Goal: Information Seeking & Learning: Find specific fact

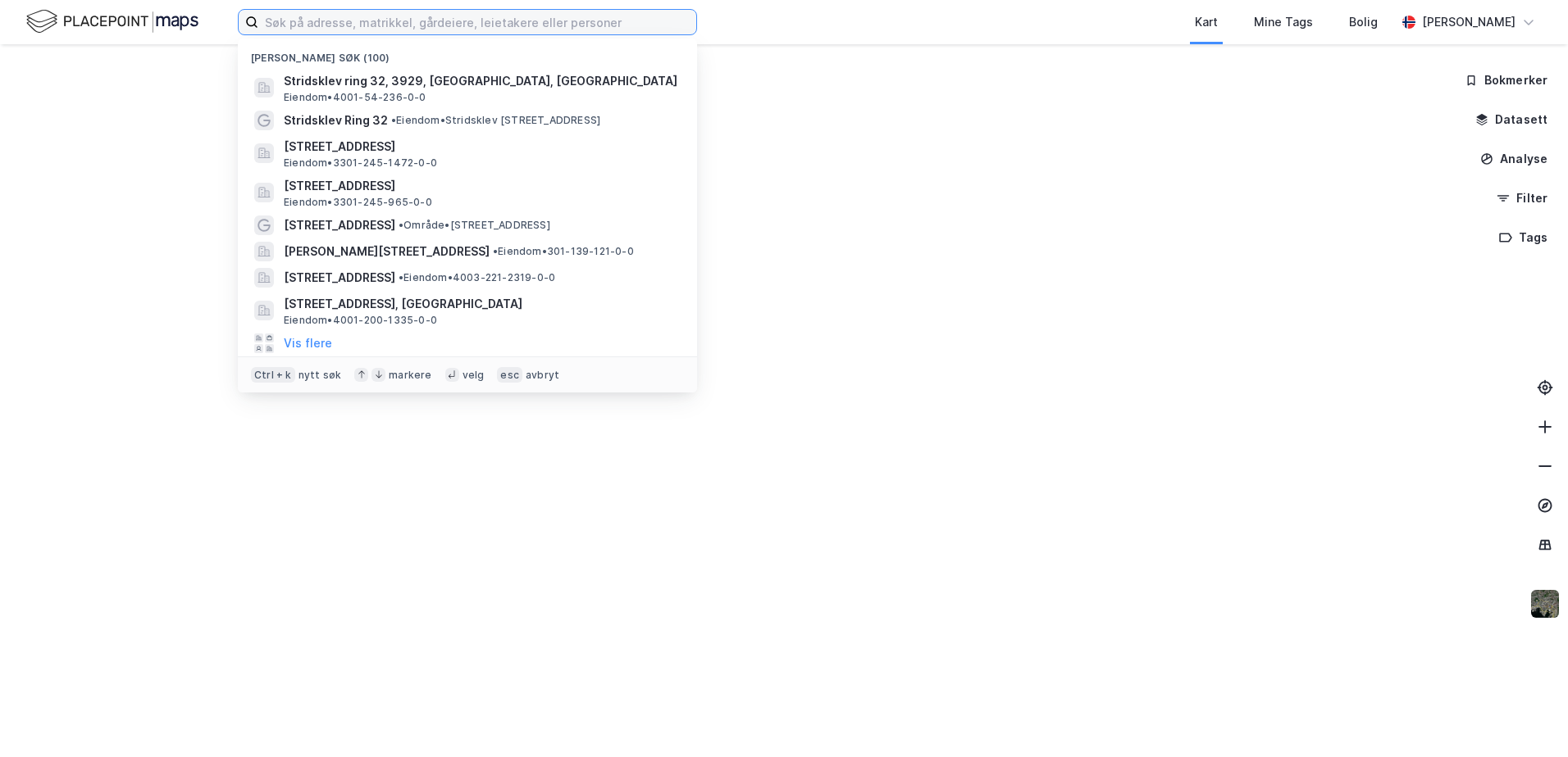
click at [421, 27] on input at bounding box center [477, 22] width 438 height 24
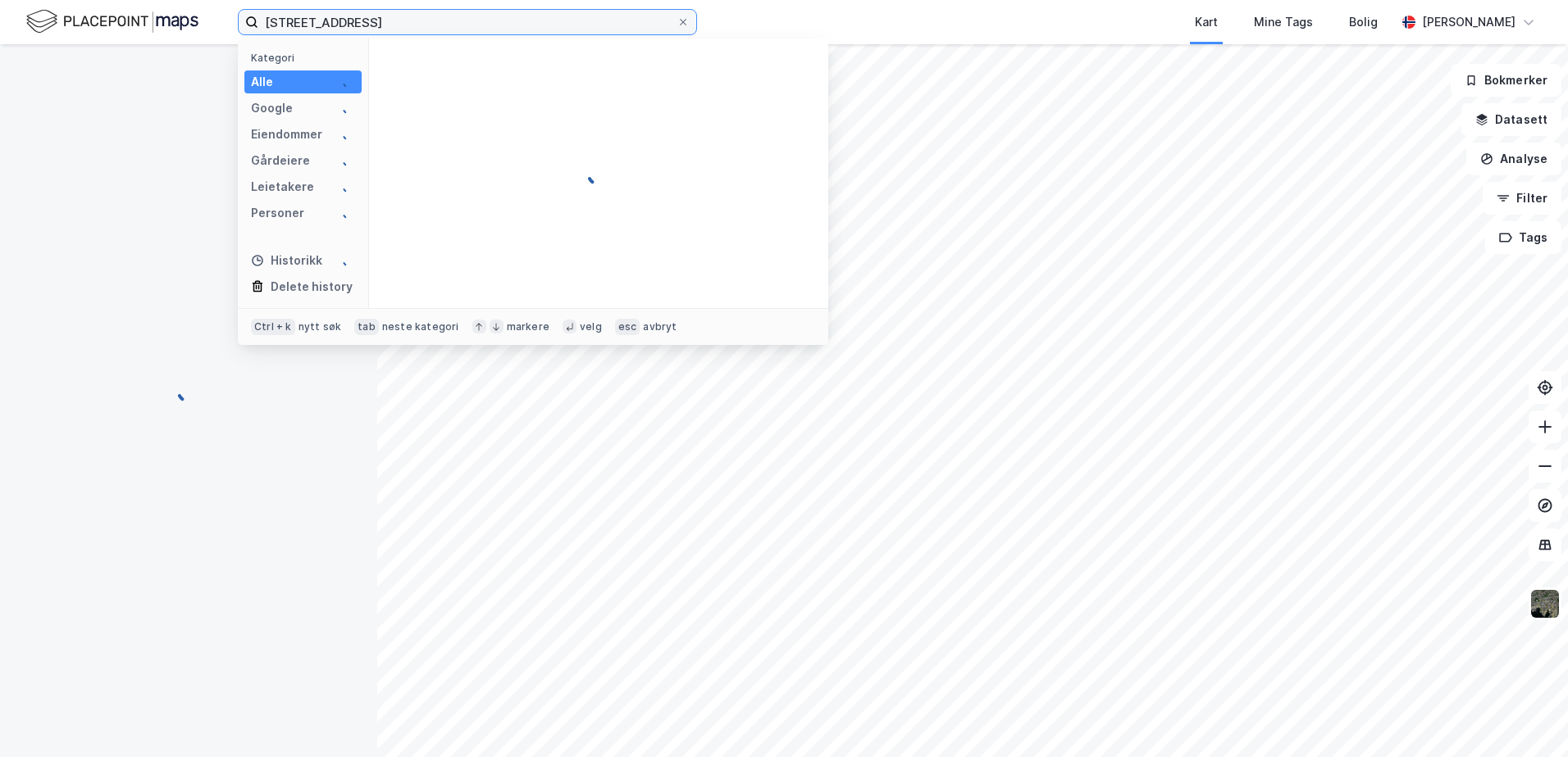
type input "[STREET_ADDRESS]"
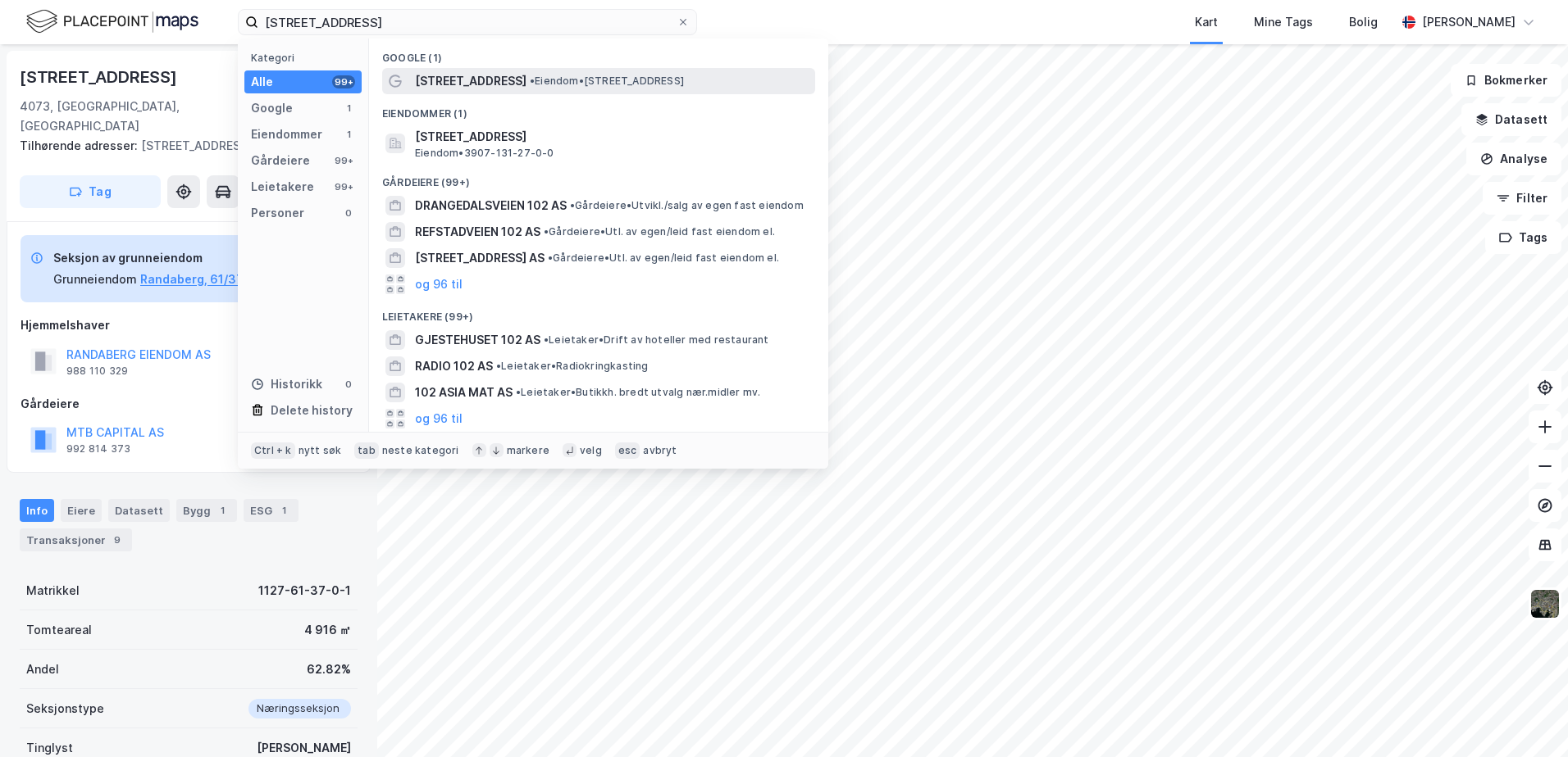
click at [469, 81] on span "[STREET_ADDRESS]" at bounding box center [470, 81] width 112 height 20
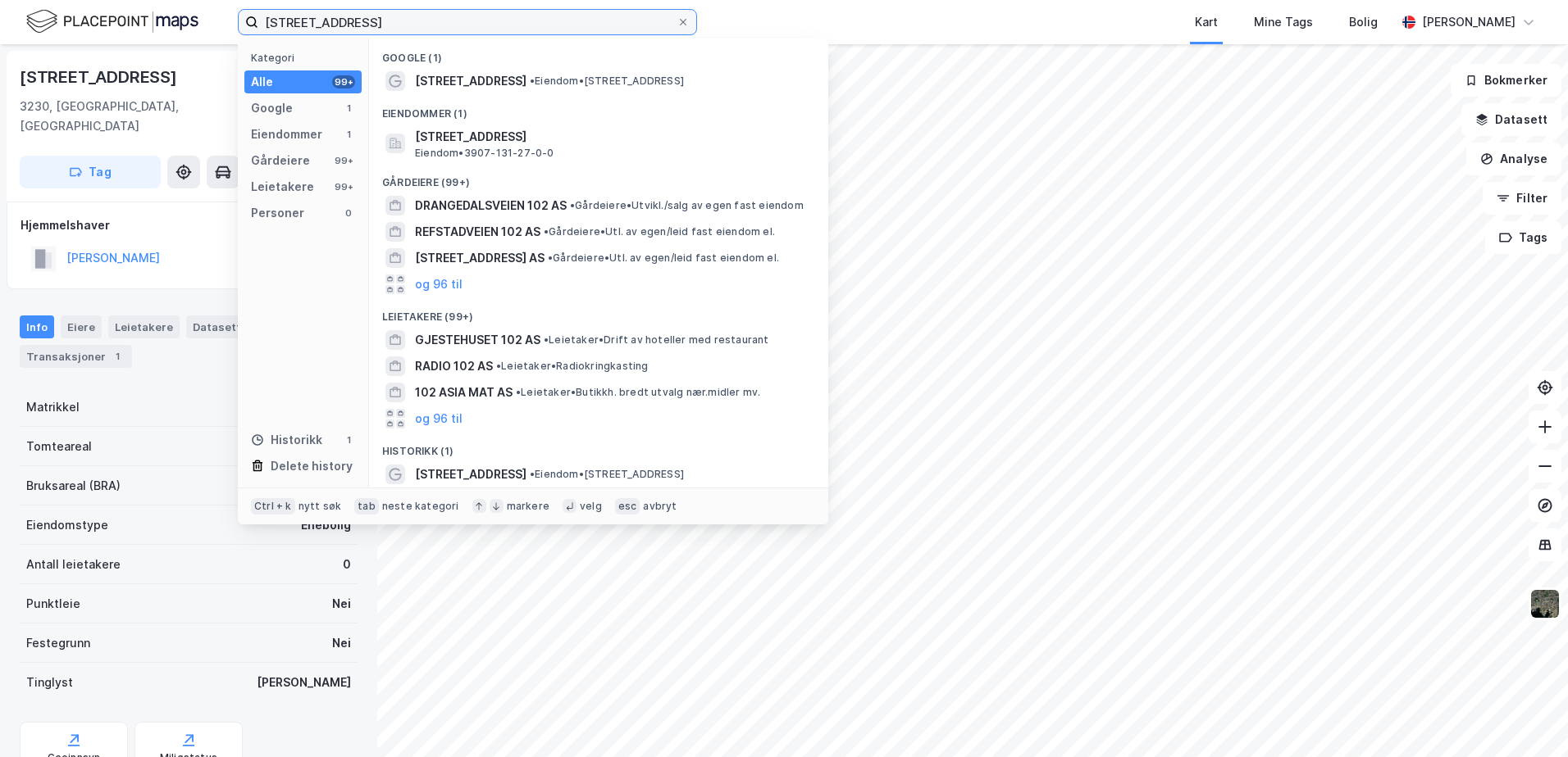
click at [443, 25] on input "[STREET_ADDRESS]" at bounding box center [467, 22] width 418 height 24
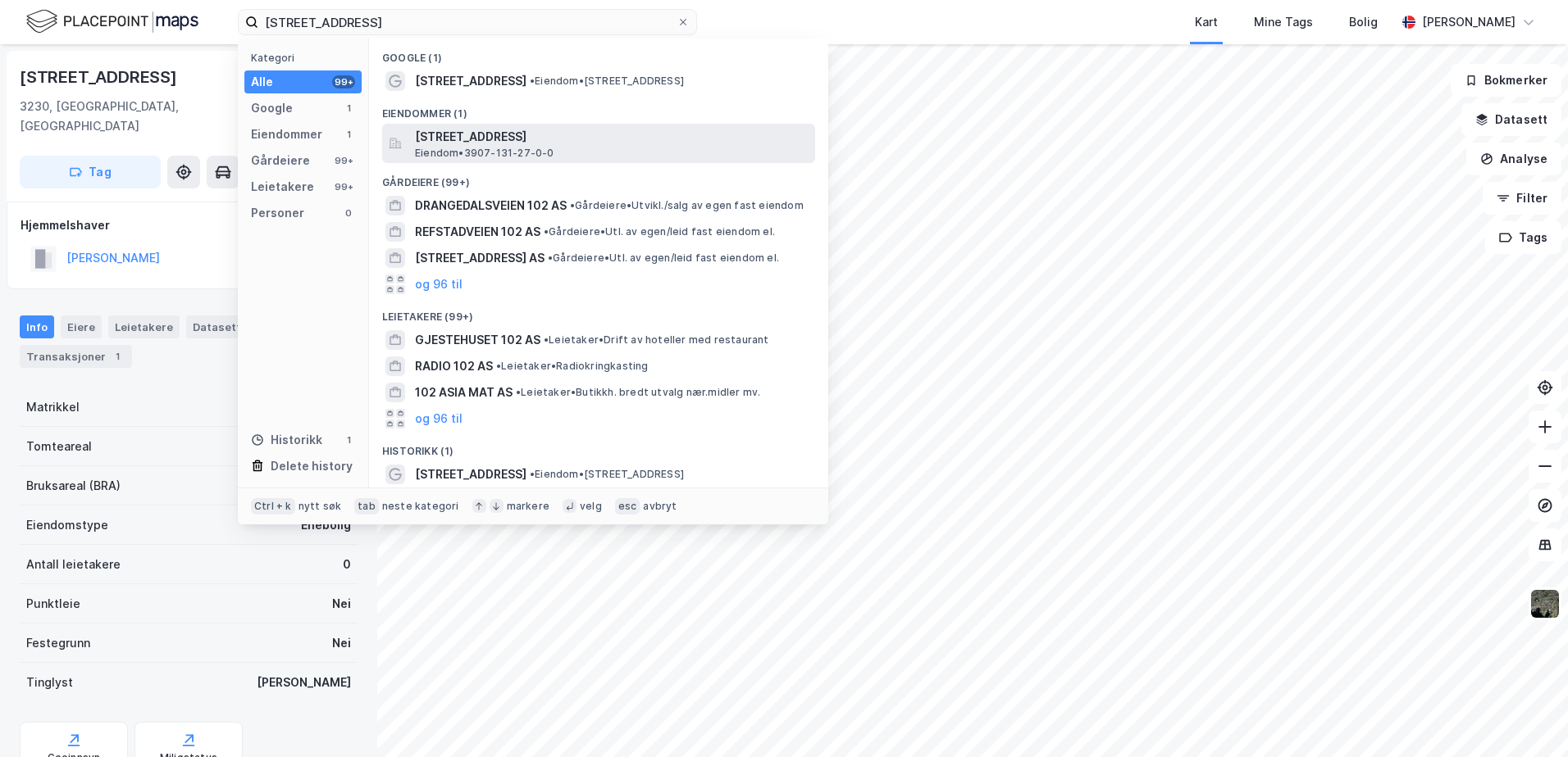
click at [470, 141] on span "[STREET_ADDRESS]" at bounding box center [611, 136] width 394 height 20
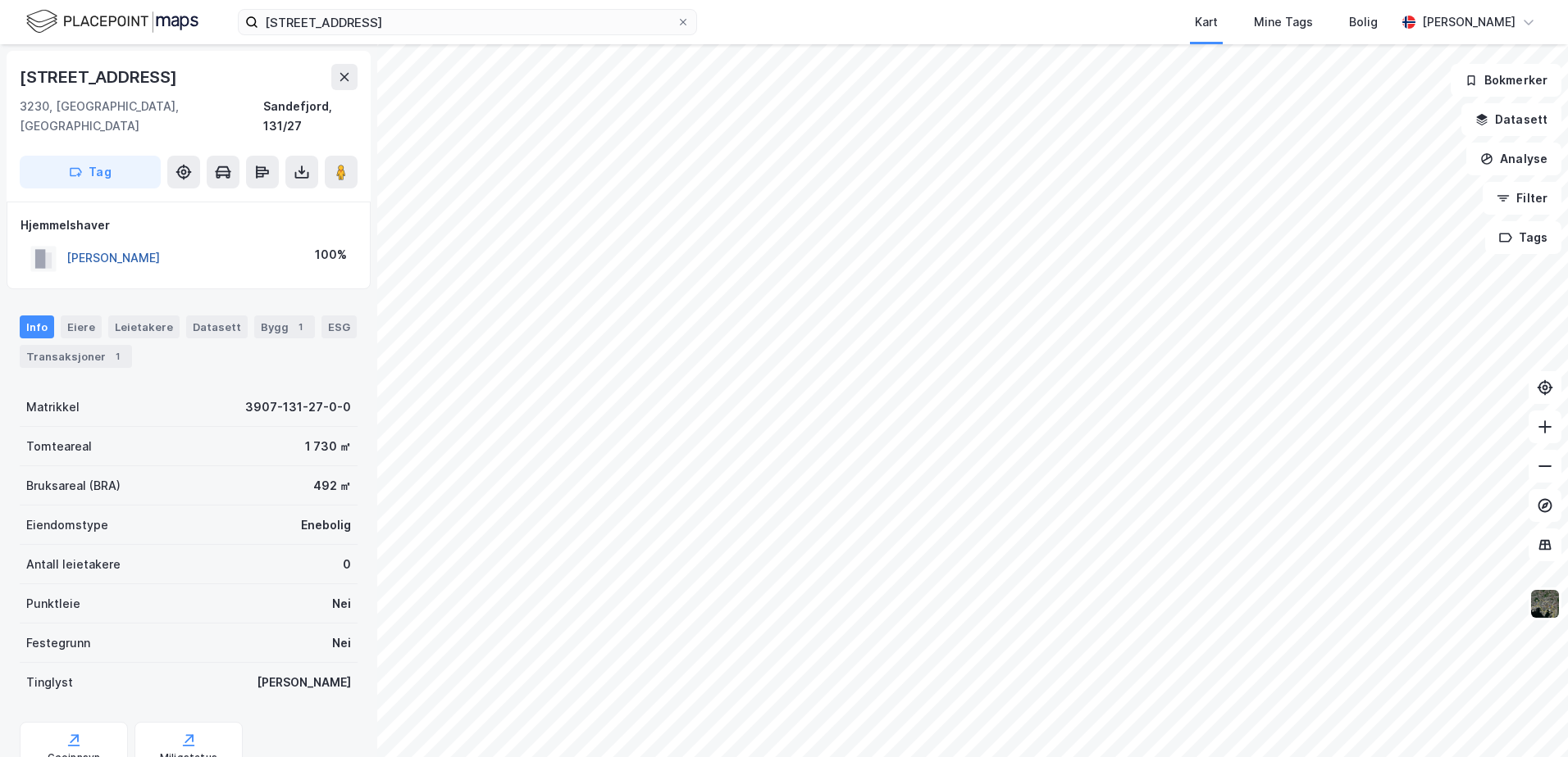
click at [0, 0] on button "[PERSON_NAME]" at bounding box center [0, 0] width 0 height 0
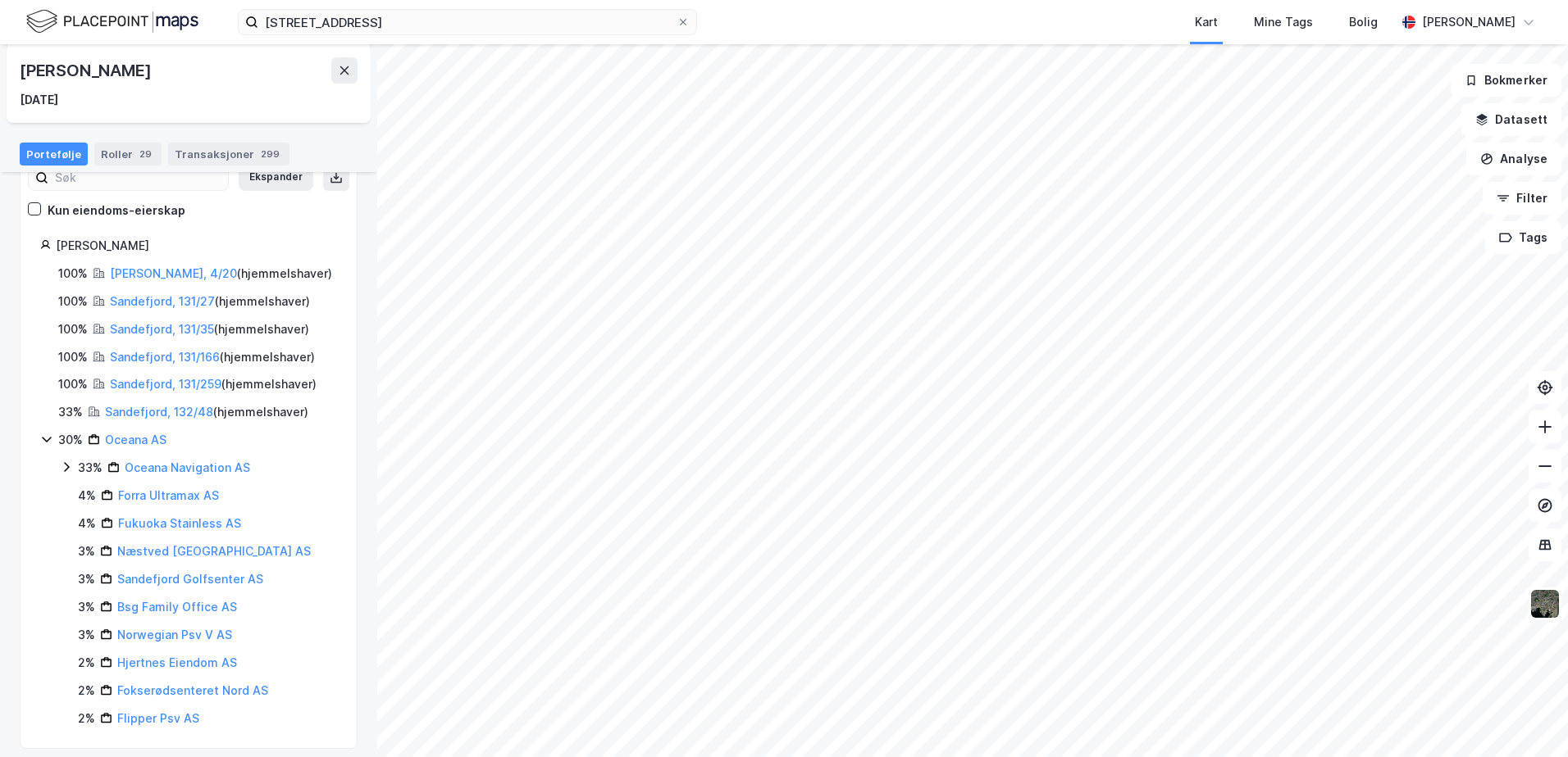
scroll to position [191, 0]
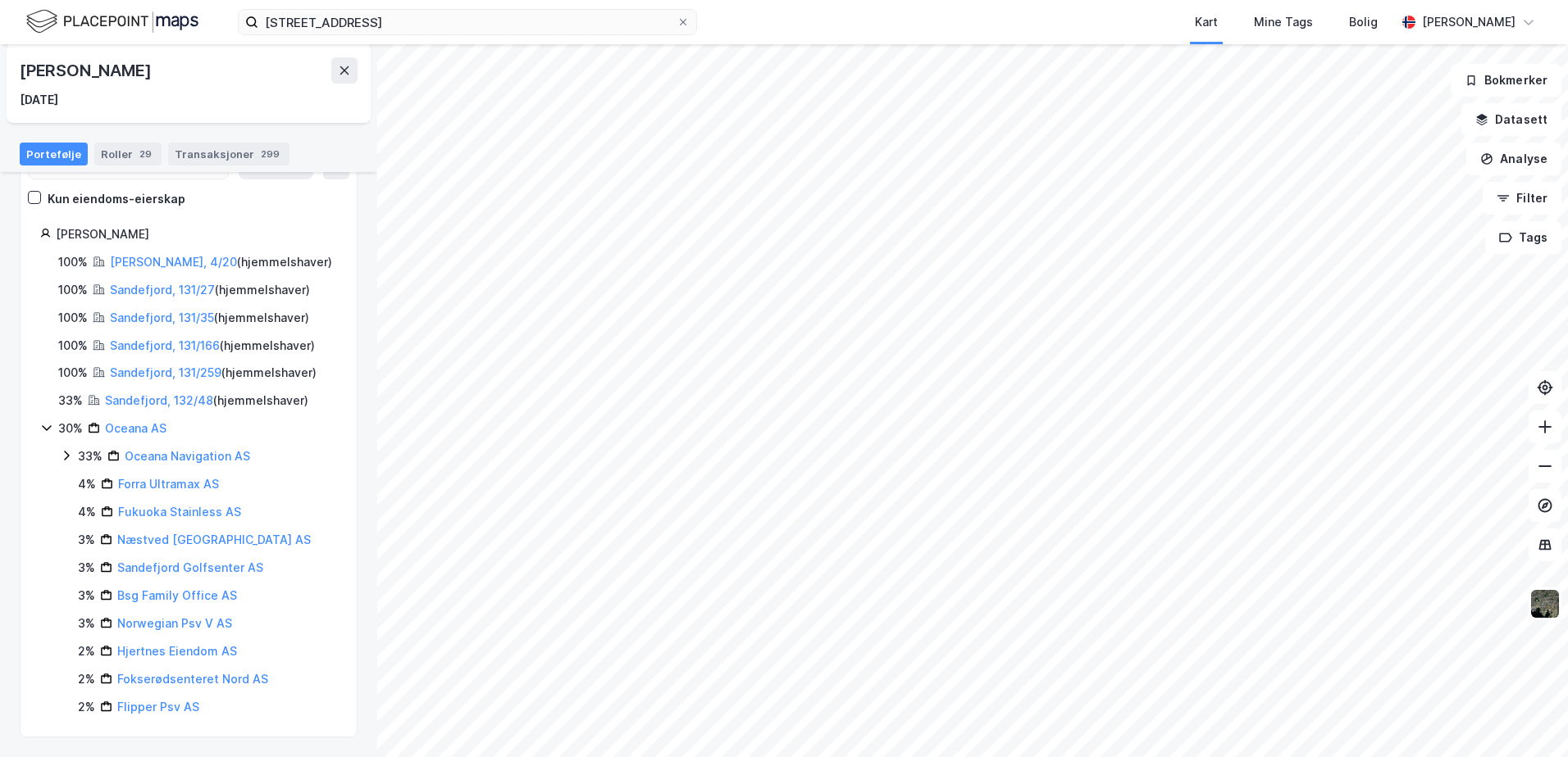
click at [718, 757] on html "båtstangveien 102 Kart Mine Tags Bolig [PERSON_NAME] Båtstangveien 102 Person […" at bounding box center [784, 378] width 1568 height 757
click at [190, 315] on link "Sandefjord, 131/35" at bounding box center [162, 318] width 104 height 14
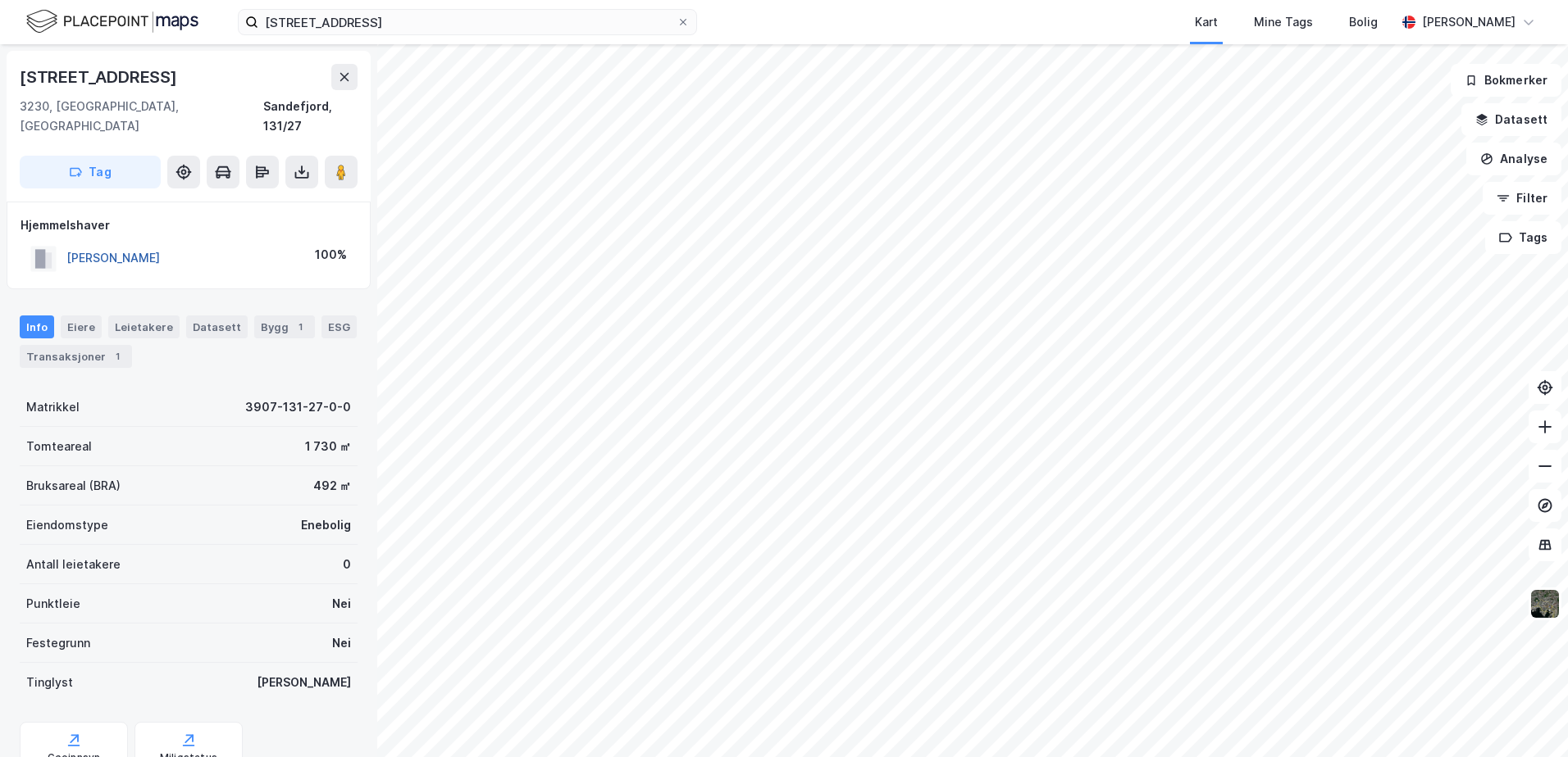
click at [0, 0] on button "[PERSON_NAME]" at bounding box center [0, 0] width 0 height 0
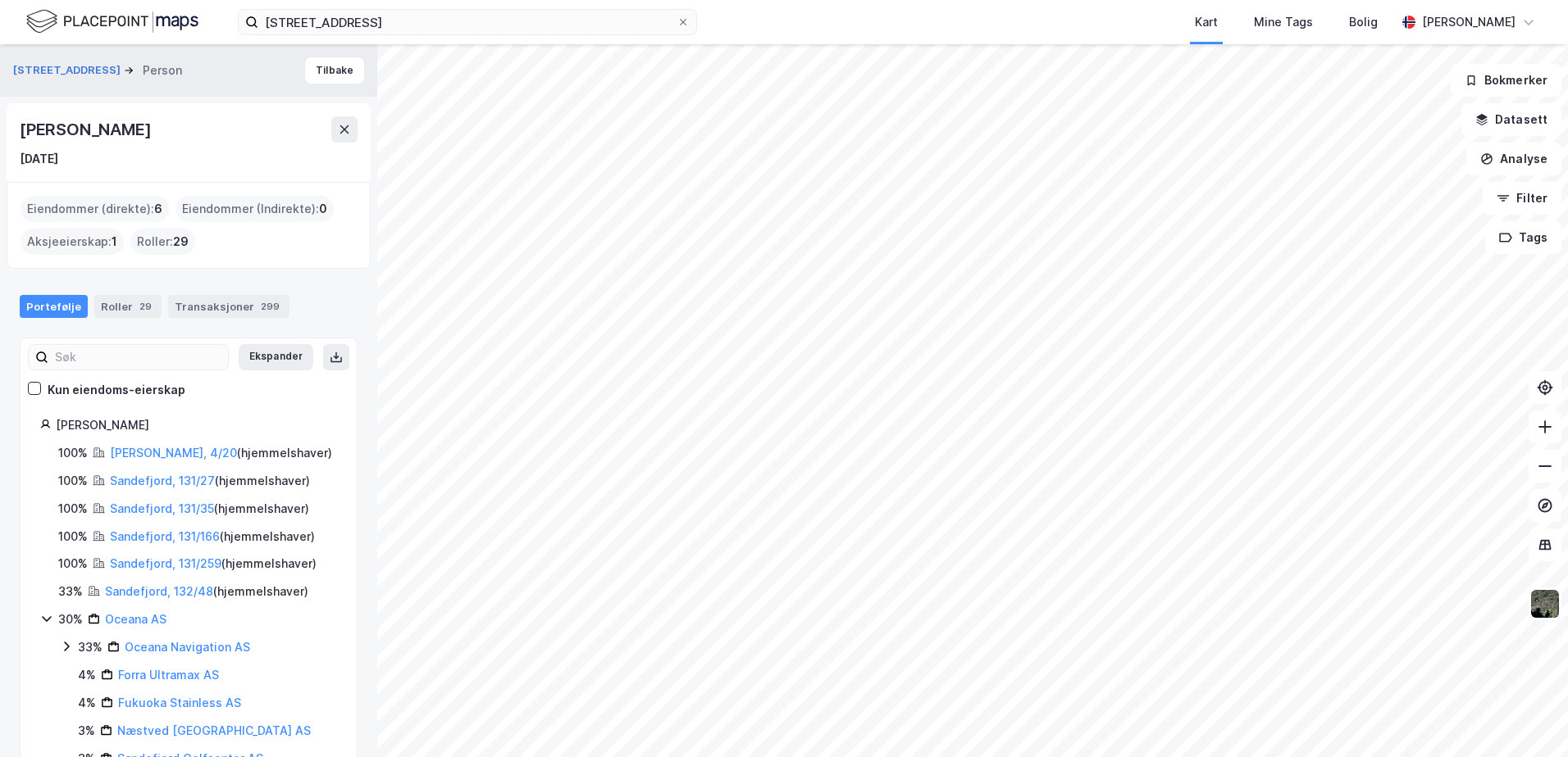
click at [766, 757] on html "båtstangveien 102 Kart Mine Tags Bolig [PERSON_NAME] Båtstangveien 102 Person […" at bounding box center [784, 378] width 1568 height 757
click at [1485, 113] on icon "button" at bounding box center [1482, 119] width 13 height 13
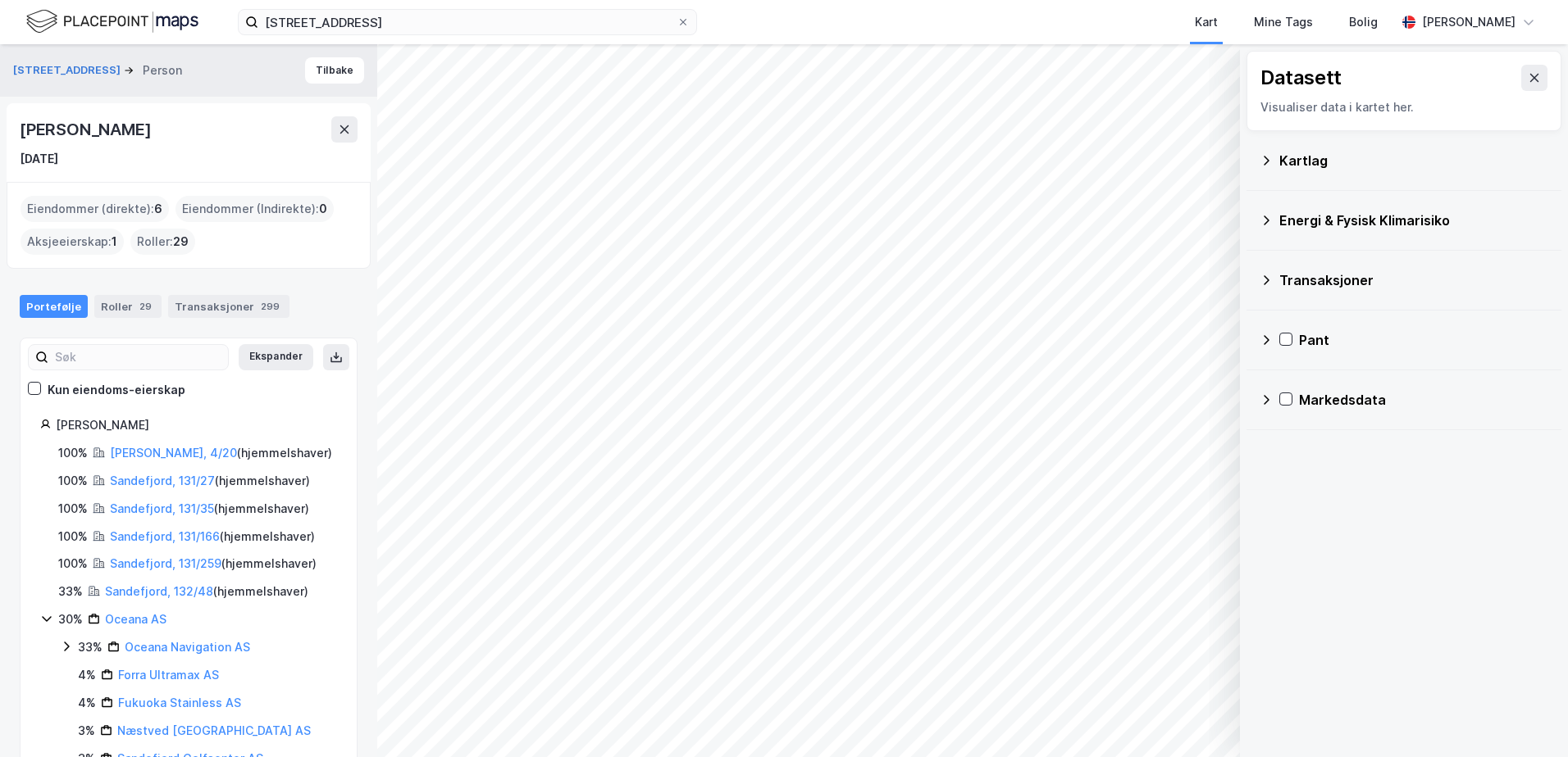
click at [1271, 216] on icon at bounding box center [1266, 221] width 13 height 13
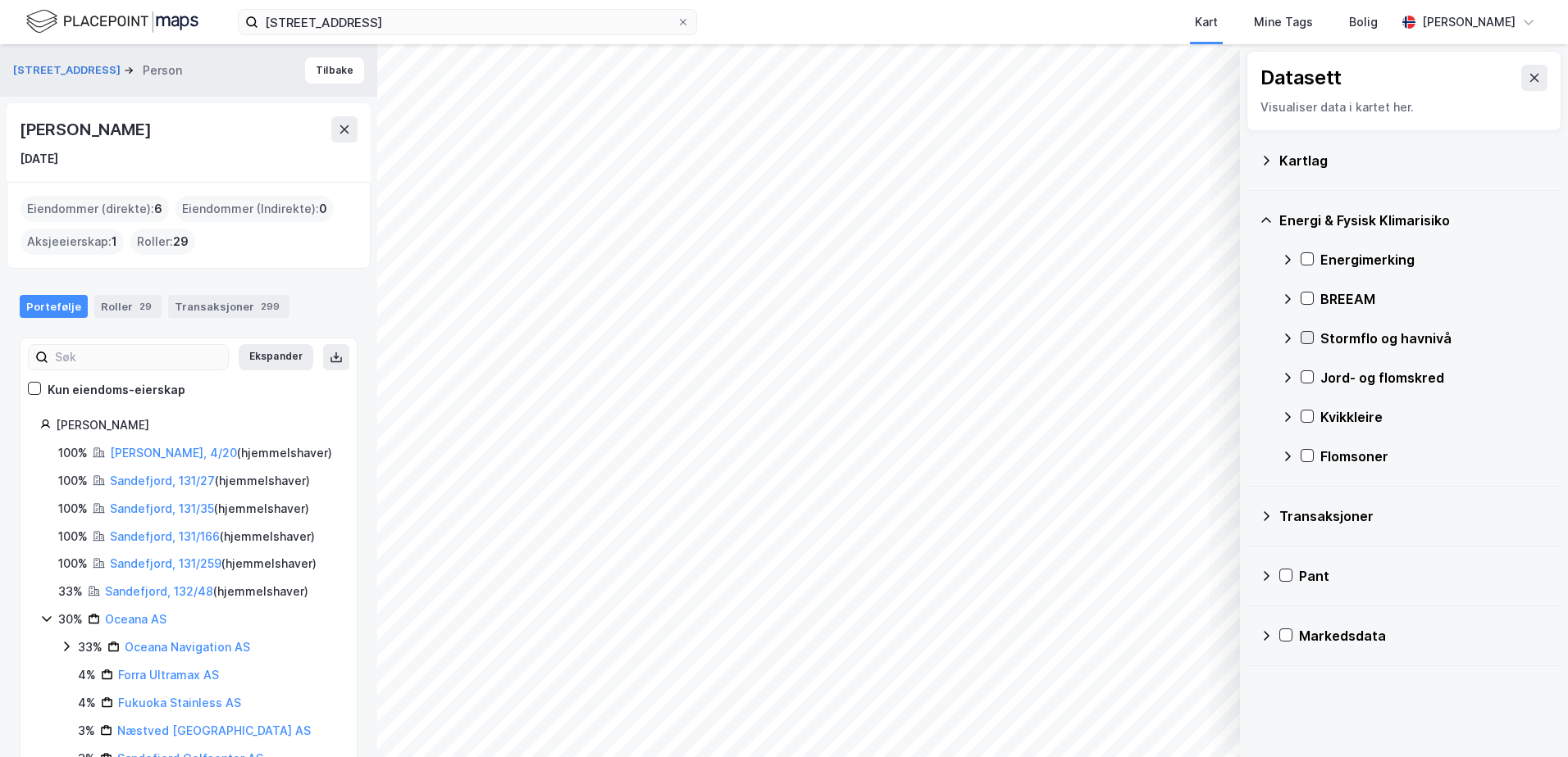
click at [1308, 338] on icon at bounding box center [1307, 338] width 11 height 11
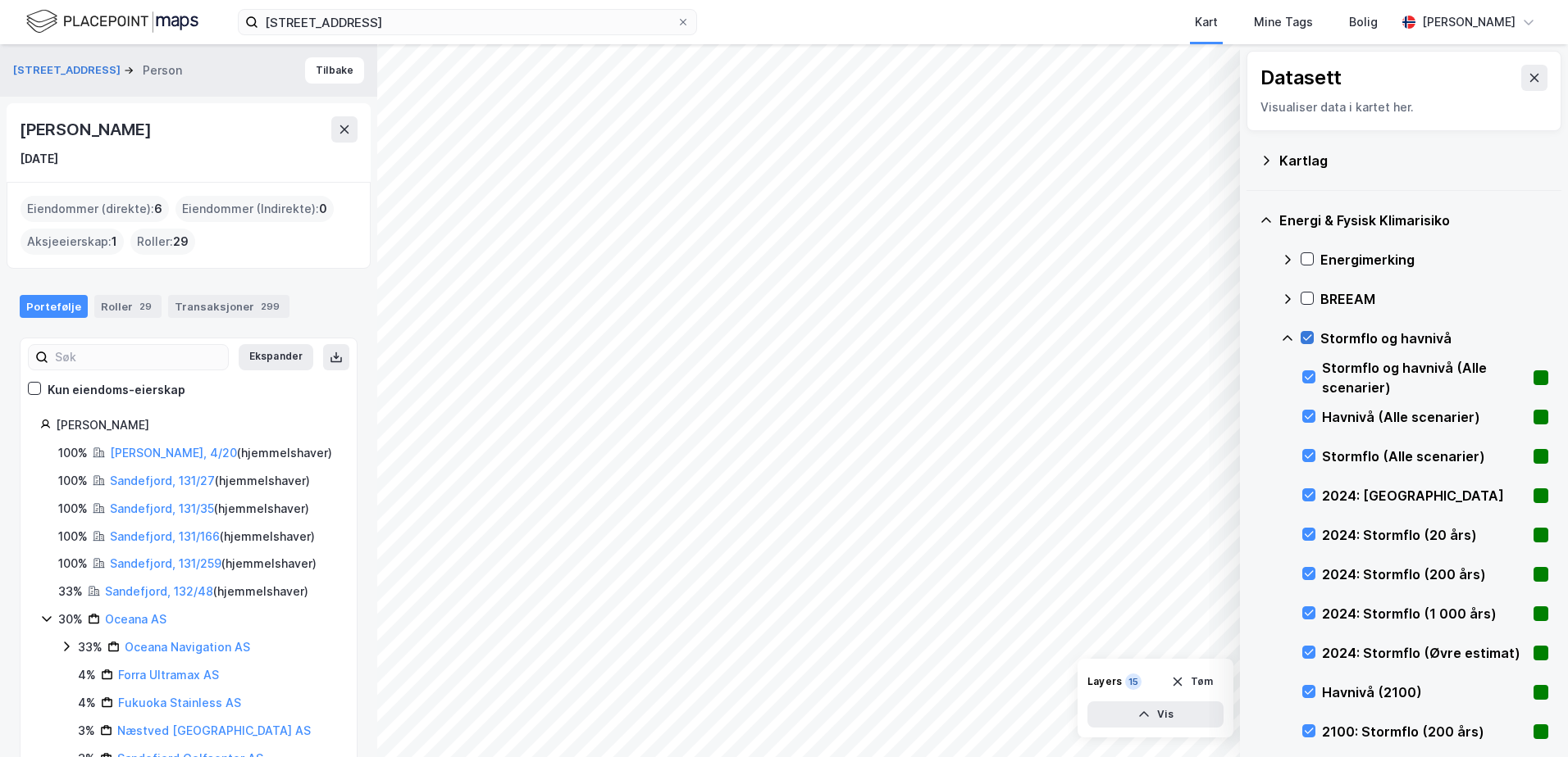
click at [1308, 338] on icon at bounding box center [1307, 338] width 11 height 11
drag, startPoint x: 1281, startPoint y: 337, endPoint x: 1305, endPoint y: 340, distance: 24.2
click at [1292, 339] on icon at bounding box center [1288, 339] width 13 height 13
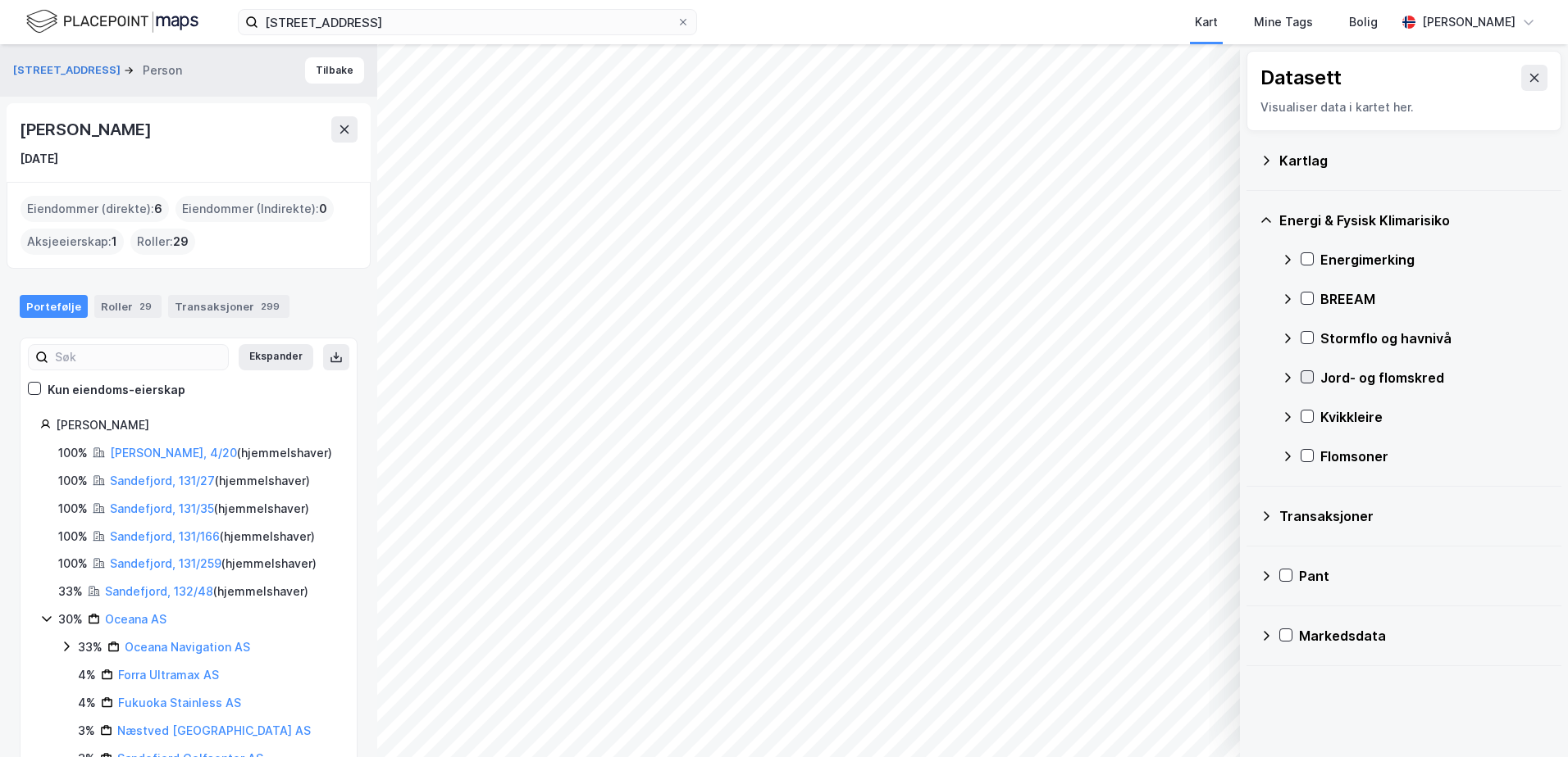
click at [1303, 371] on div at bounding box center [1307, 377] width 13 height 13
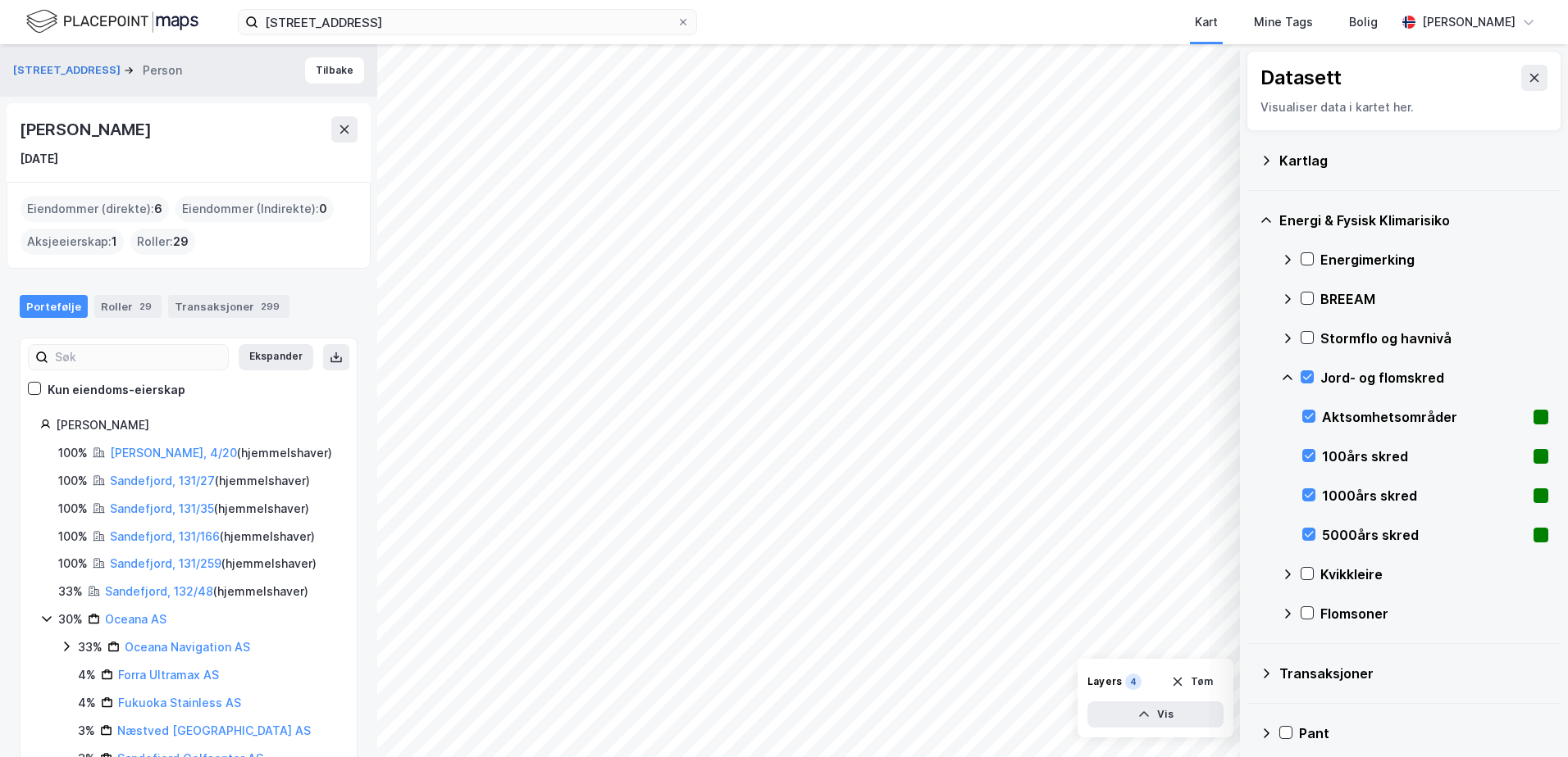
click at [1286, 378] on icon at bounding box center [1288, 378] width 13 height 13
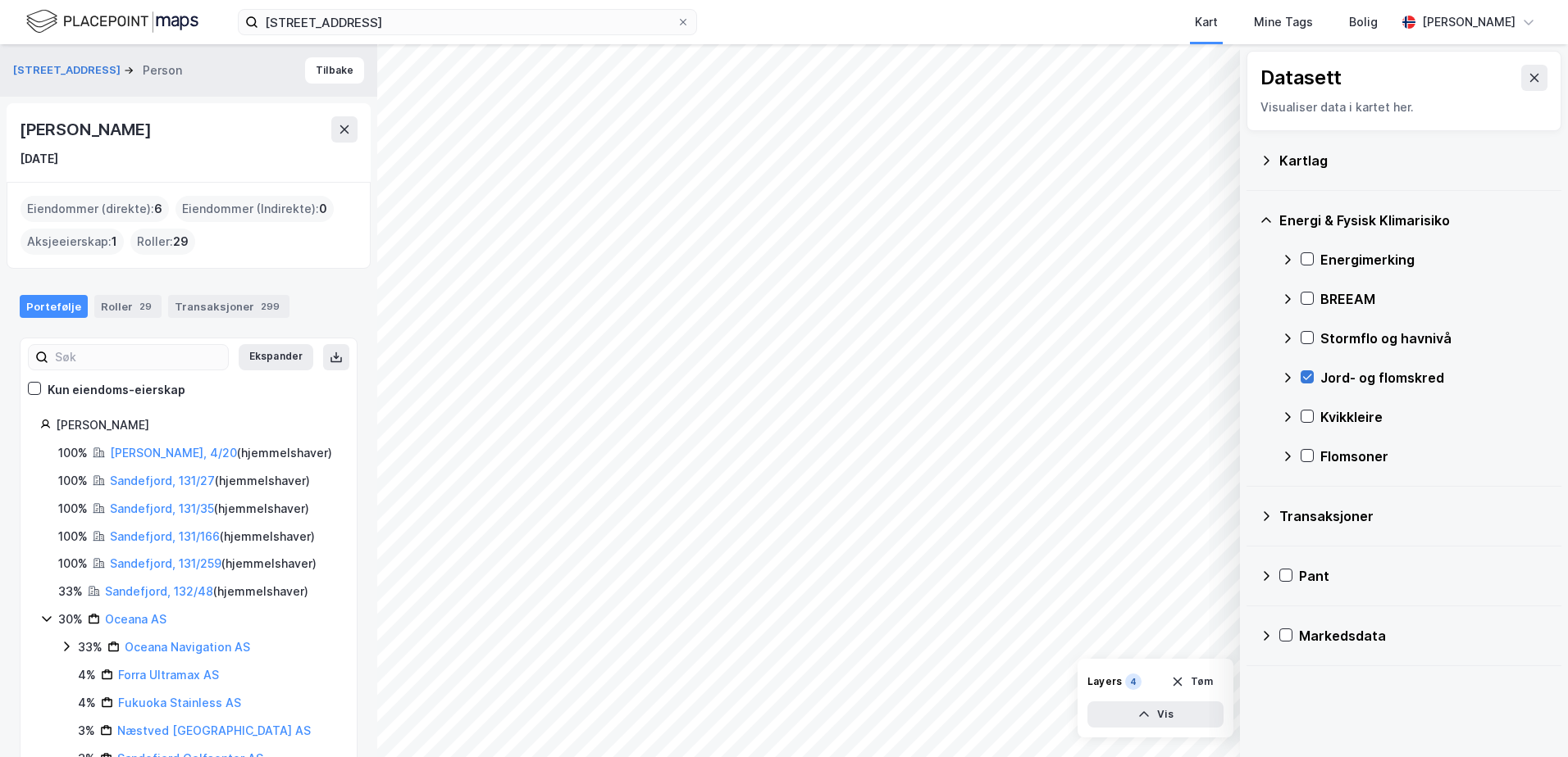
click at [1308, 376] on icon at bounding box center [1307, 377] width 11 height 11
click at [1305, 413] on icon at bounding box center [1307, 416] width 11 height 11
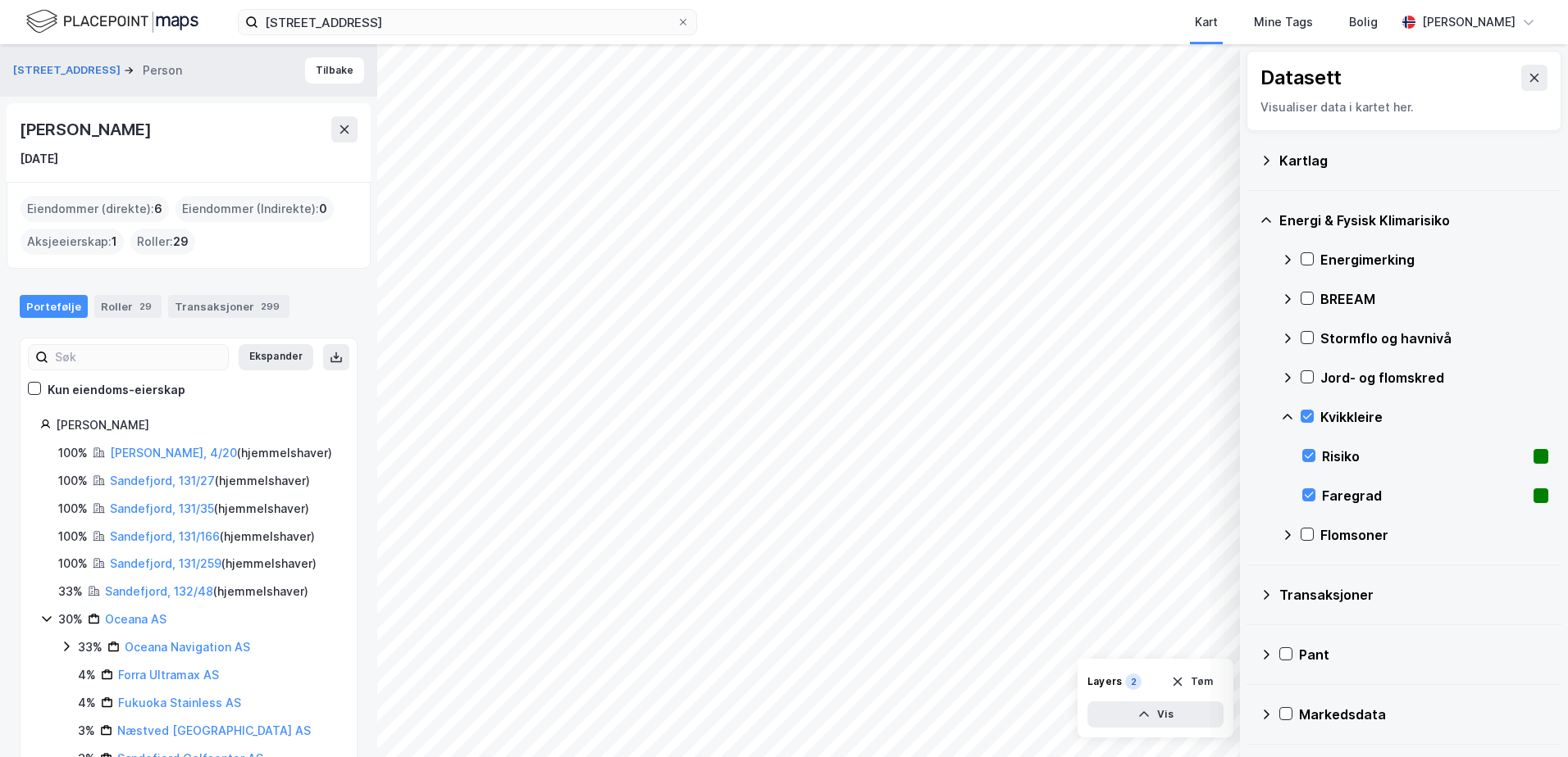
click at [1288, 416] on icon at bounding box center [1288, 417] width 13 height 13
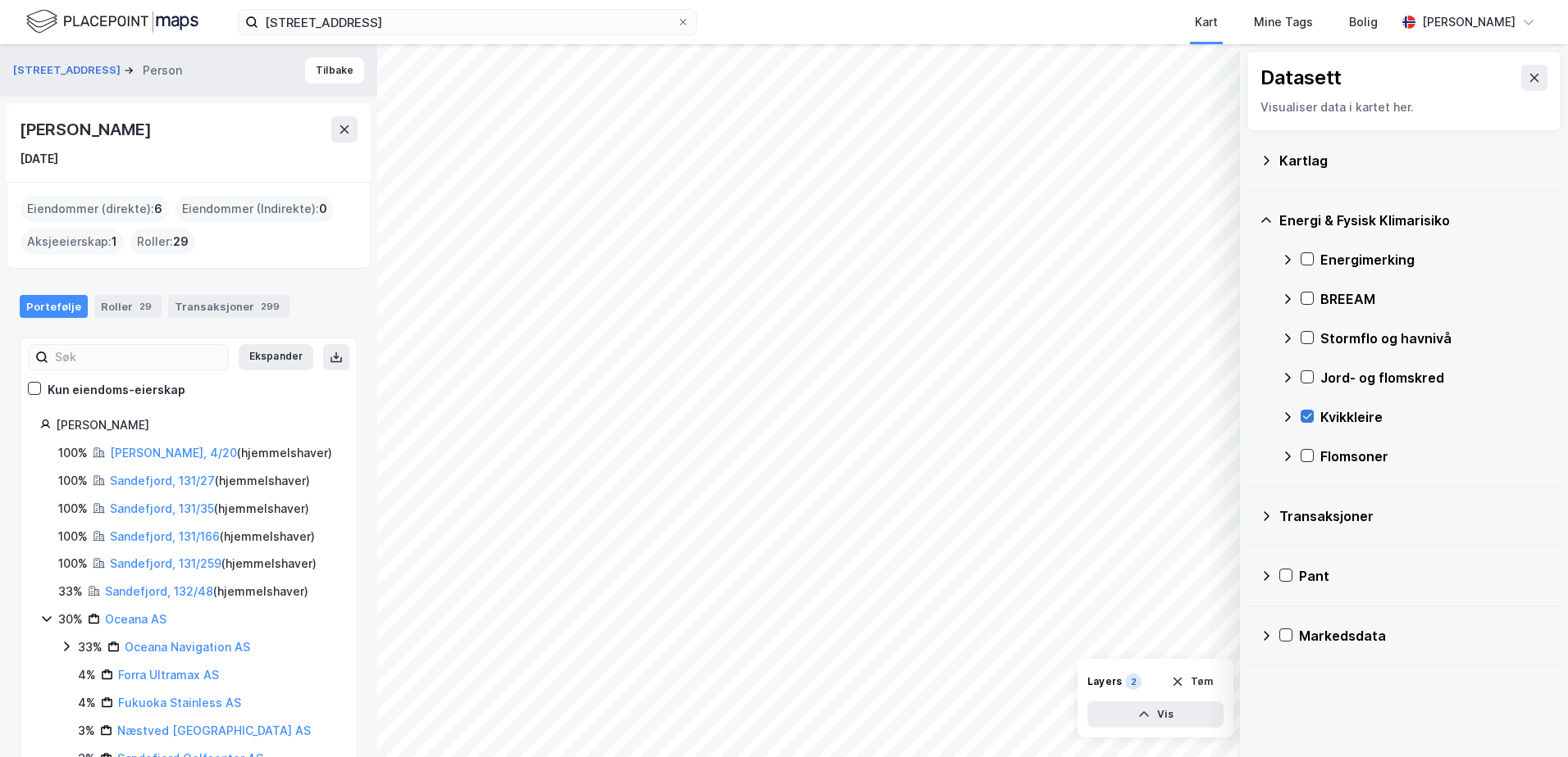
click at [1305, 411] on icon at bounding box center [1307, 416] width 11 height 11
click at [1305, 455] on icon at bounding box center [1307, 455] width 11 height 11
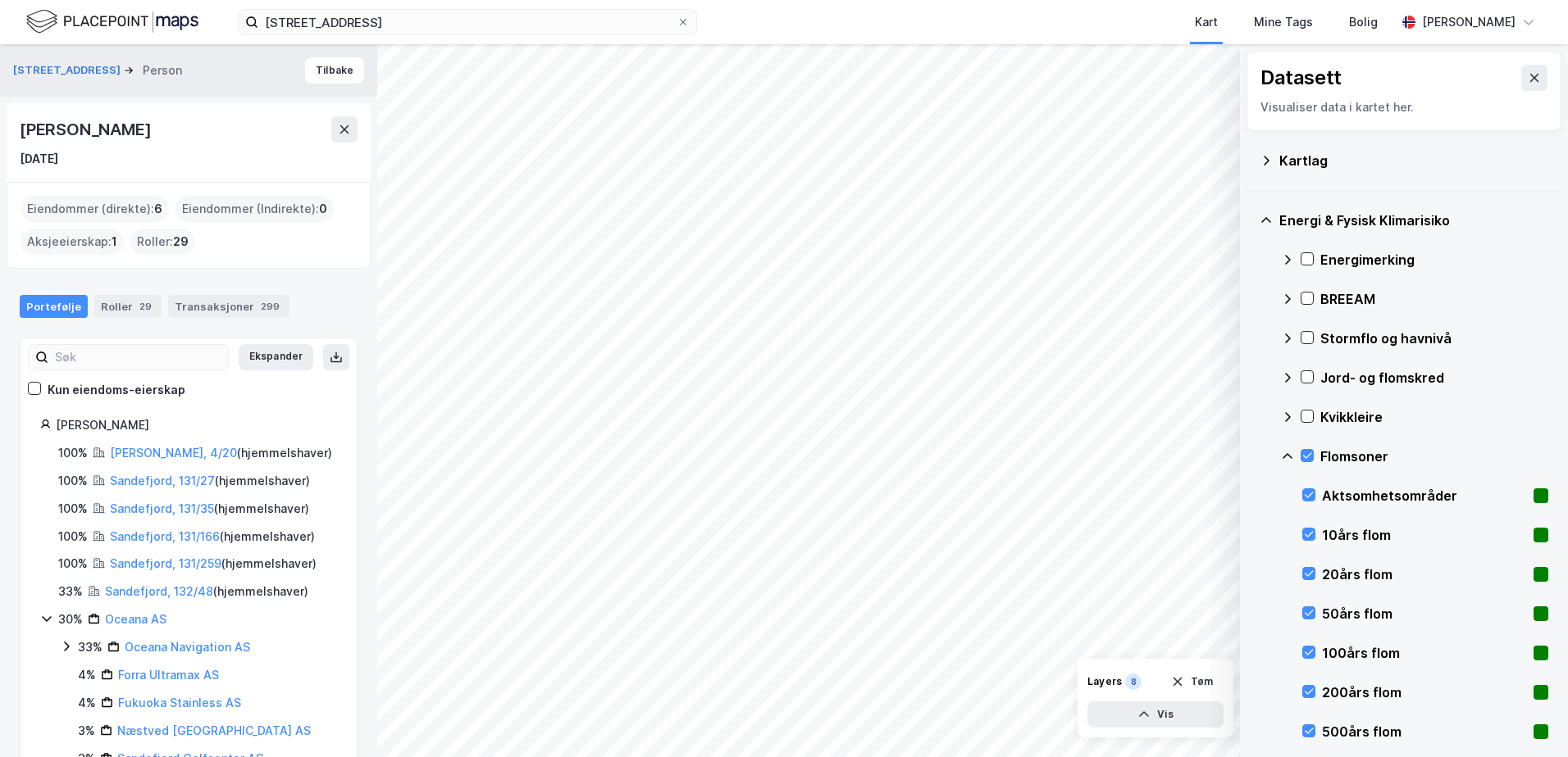
click at [1292, 455] on icon at bounding box center [1288, 456] width 13 height 13
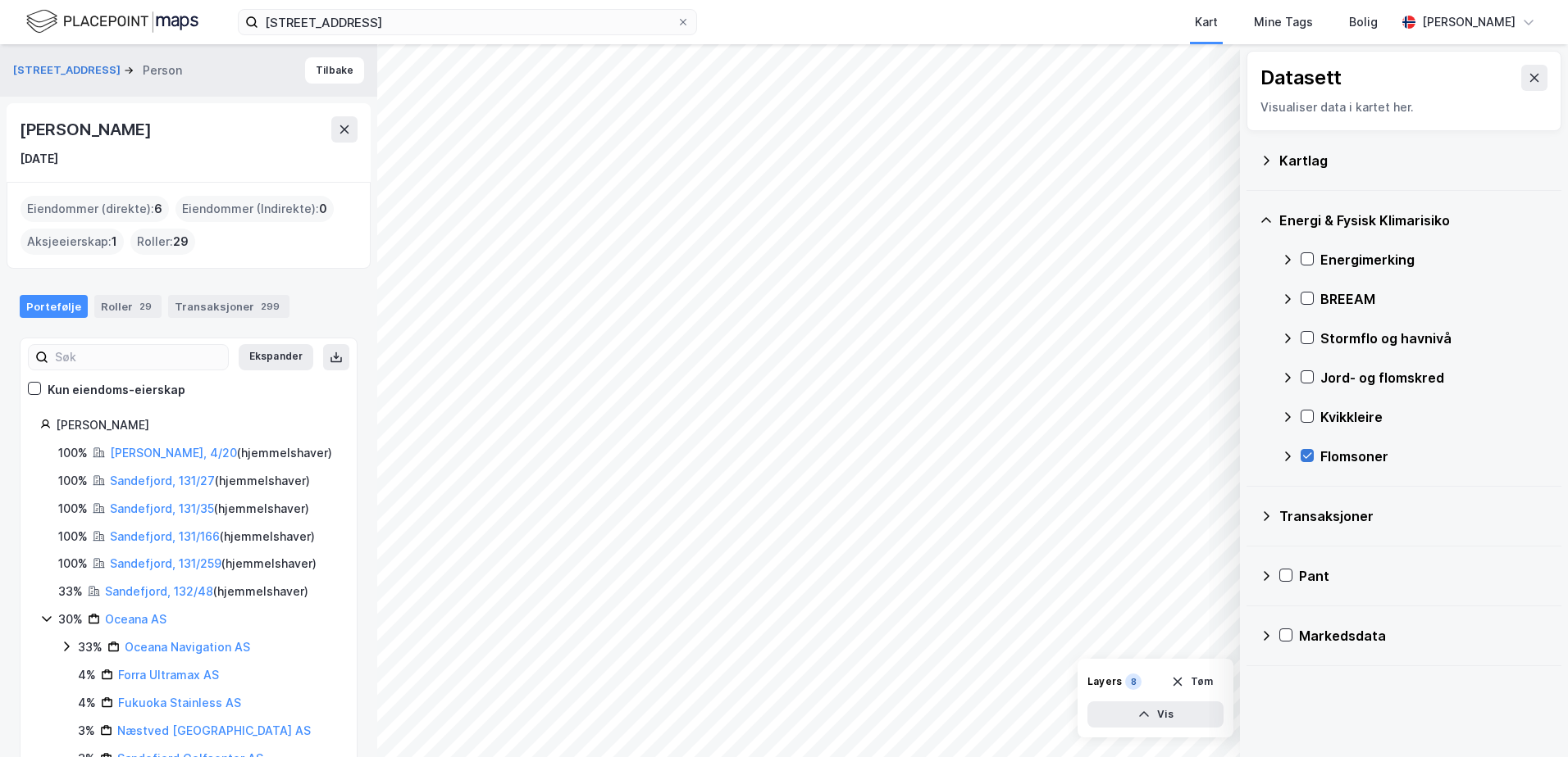
click at [1305, 454] on icon at bounding box center [1307, 455] width 11 height 11
click at [143, 482] on link "Sandefjord, 131/27" at bounding box center [162, 480] width 105 height 14
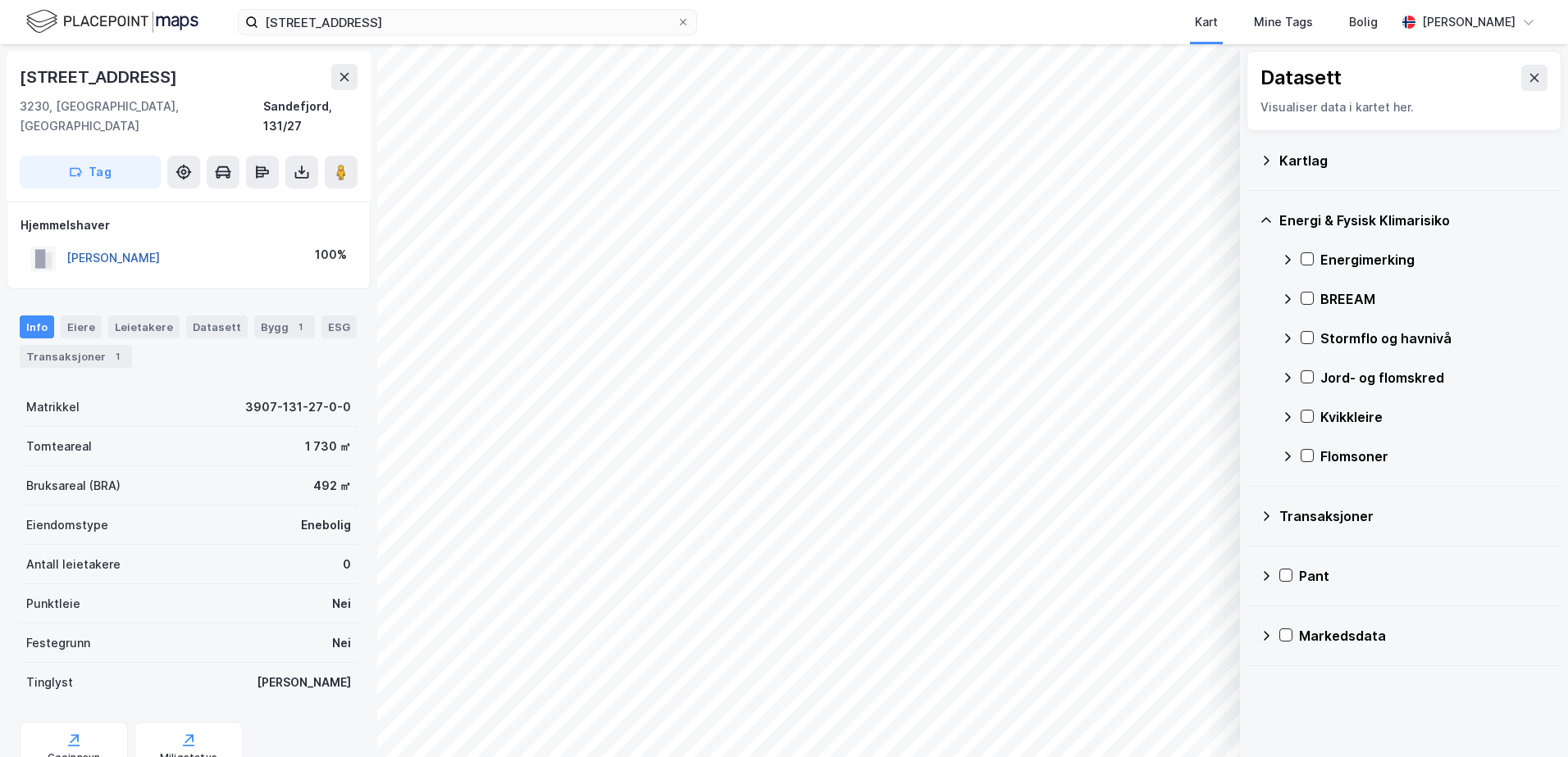
click at [0, 0] on button "[PERSON_NAME]" at bounding box center [0, 0] width 0 height 0
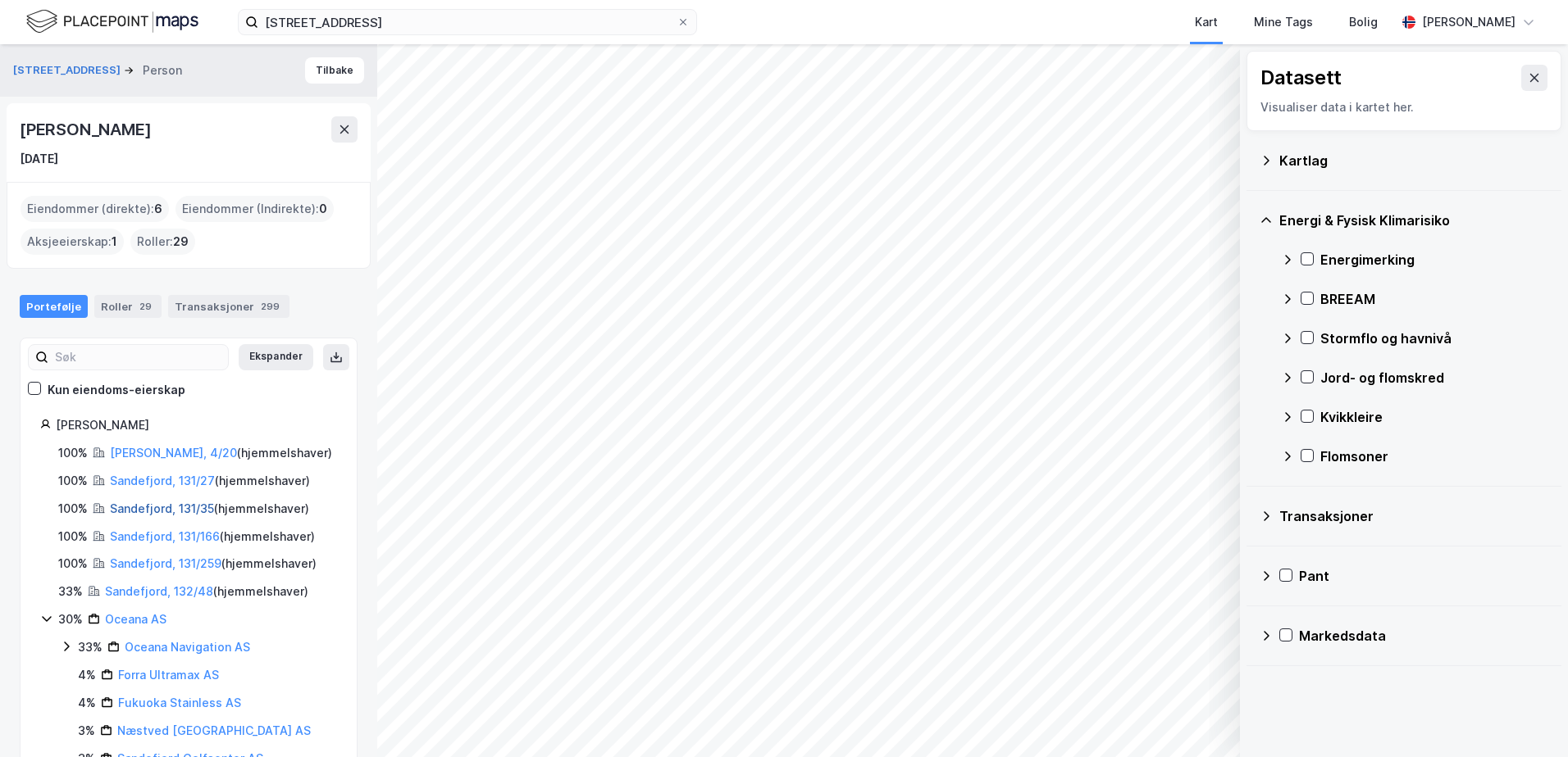
click at [133, 502] on link "Sandefjord, 131/35" at bounding box center [162, 508] width 104 height 14
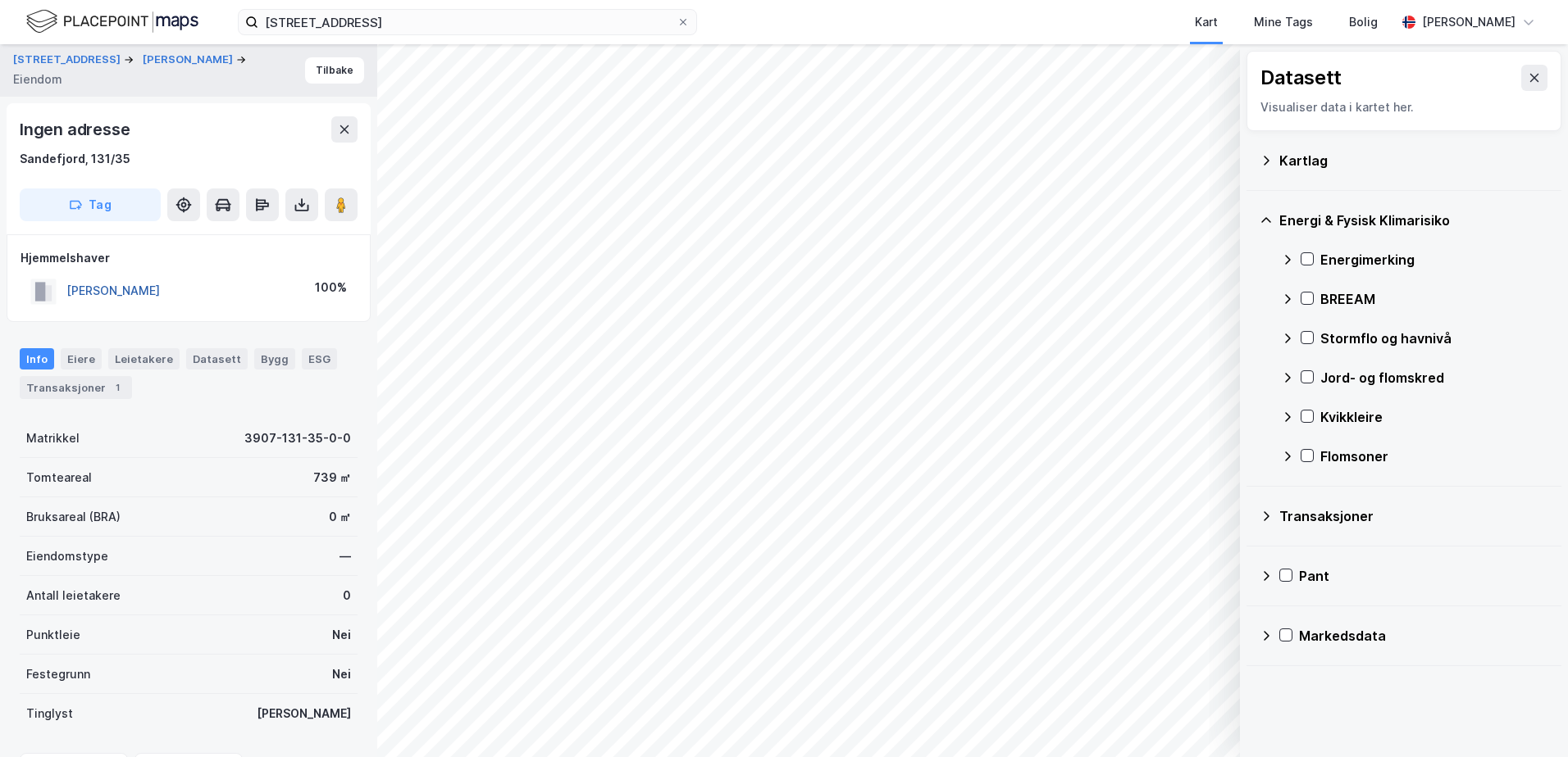
click at [0, 0] on button "[PERSON_NAME]" at bounding box center [0, 0] width 0 height 0
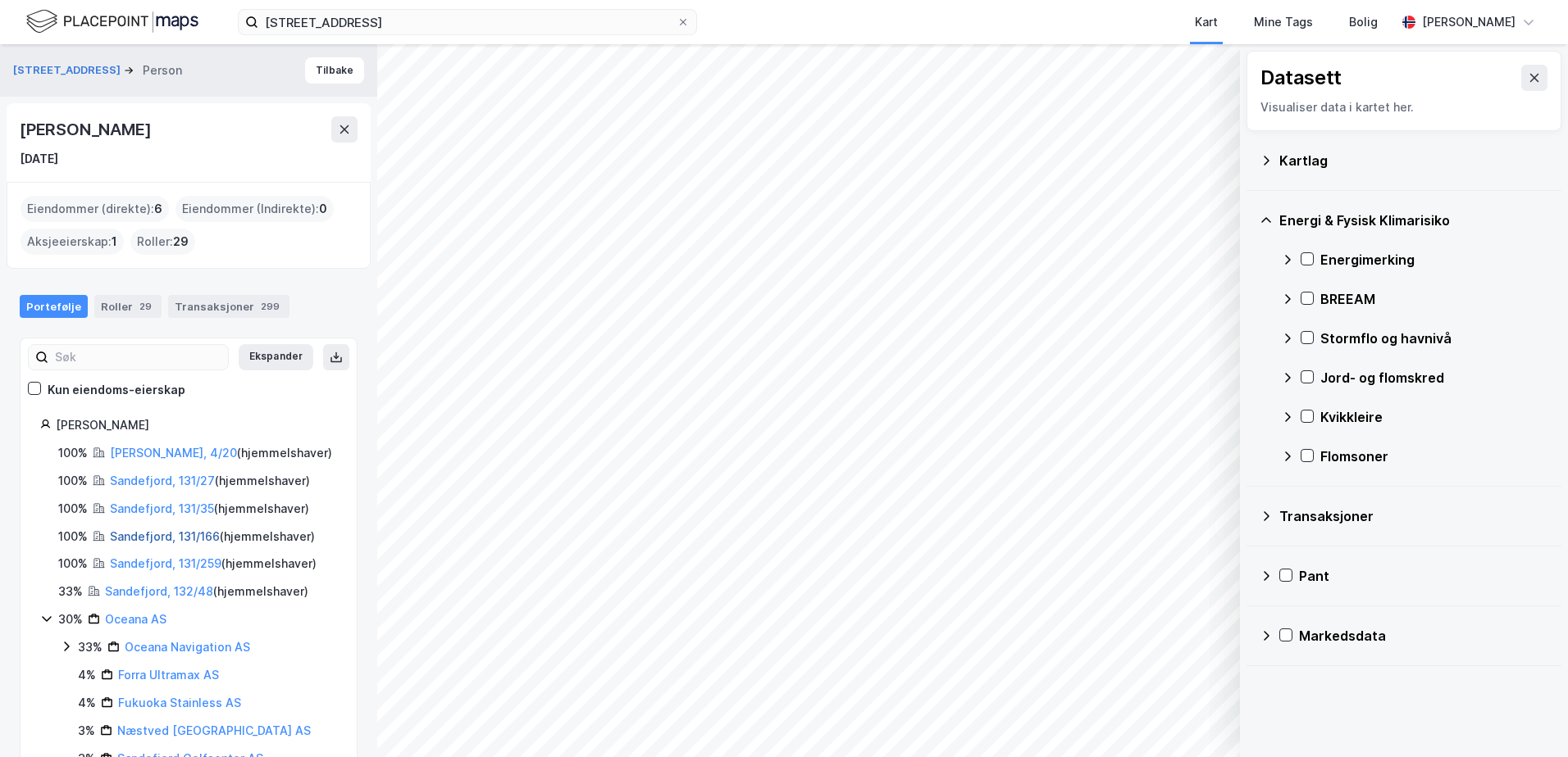
click at [146, 531] on link "Sandefjord, 131/166" at bounding box center [165, 536] width 110 height 14
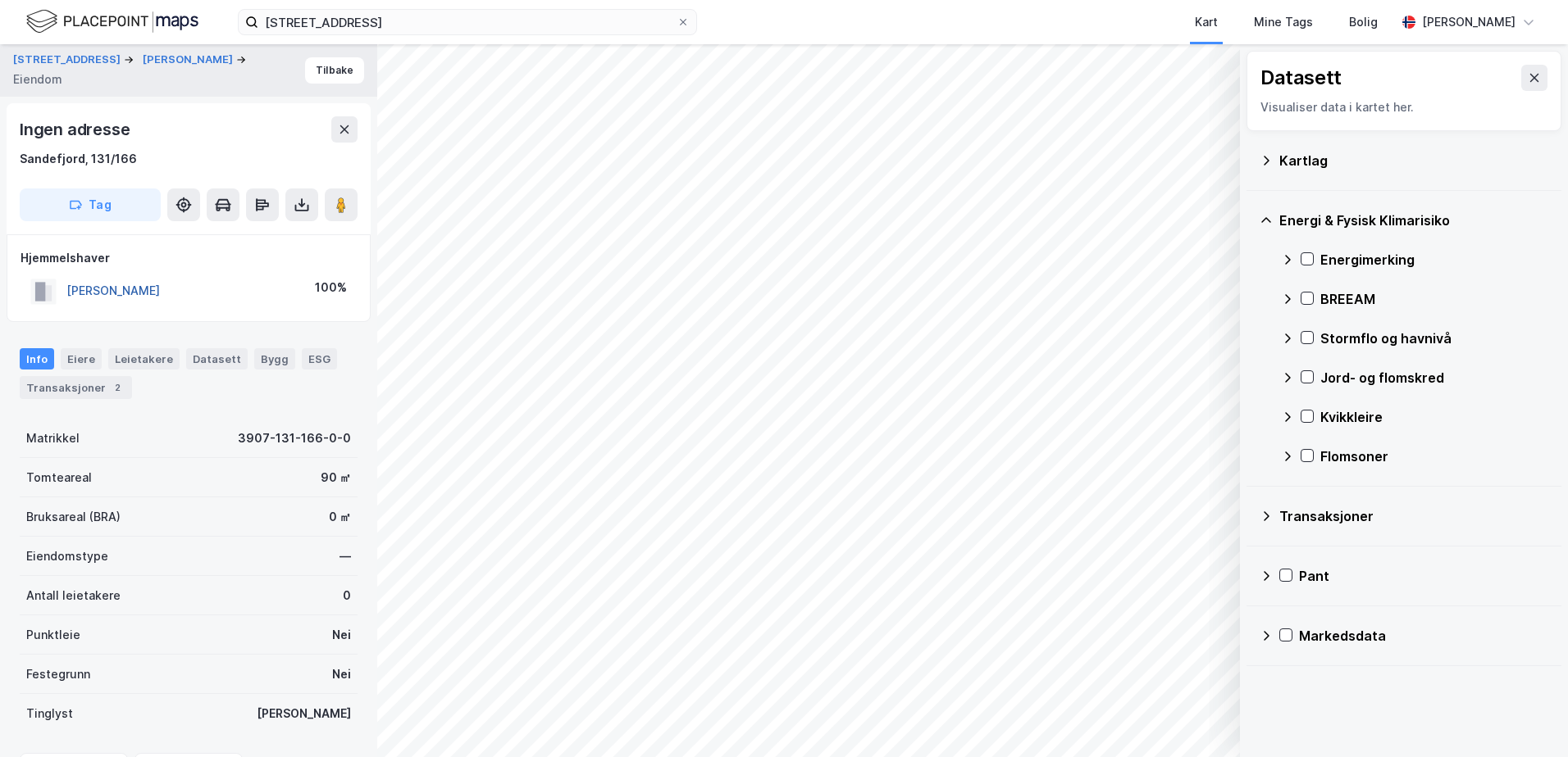
click at [0, 0] on button "[PERSON_NAME]" at bounding box center [0, 0] width 0 height 0
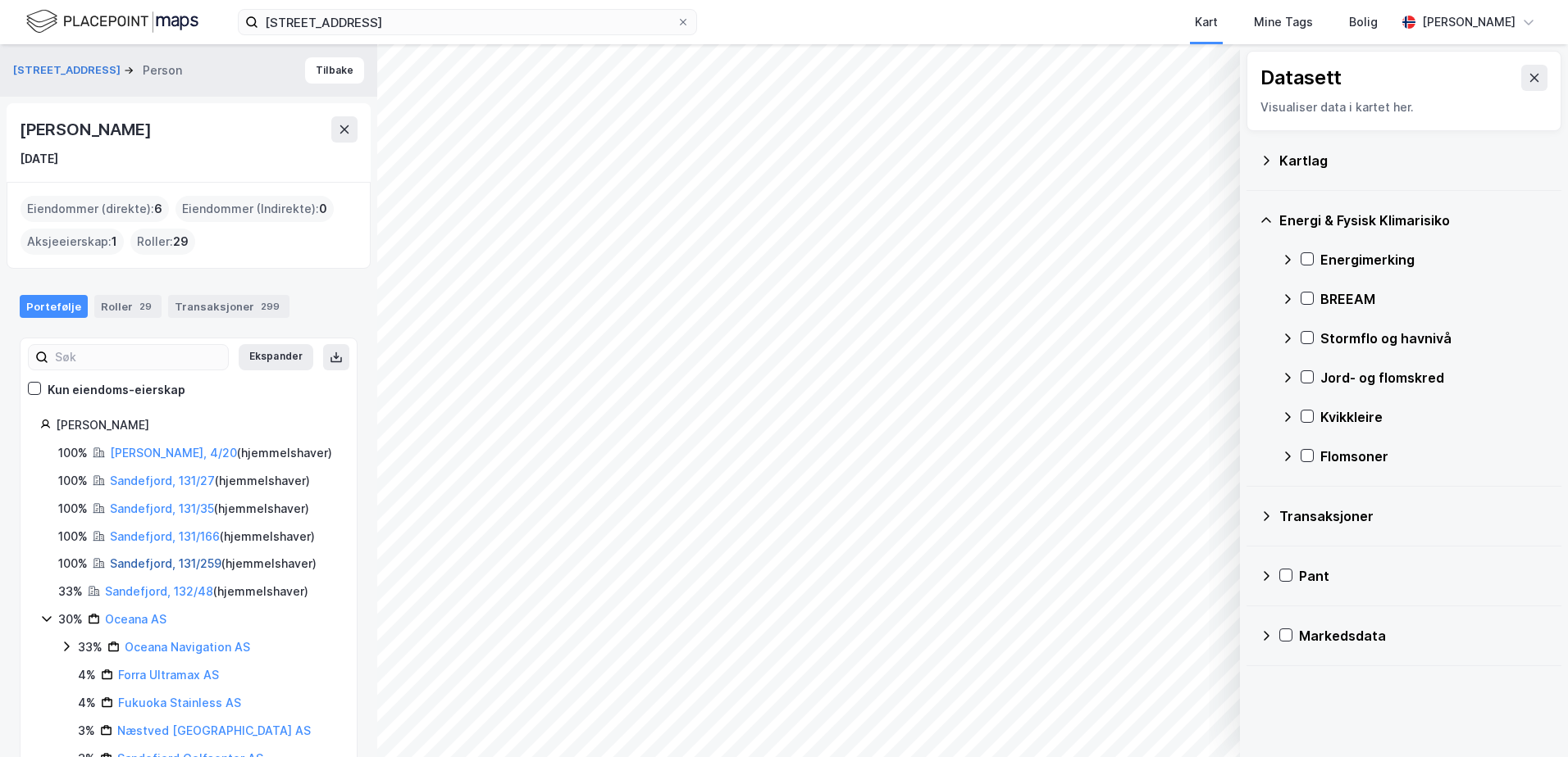
click at [154, 561] on link "Sandefjord, 131/259" at bounding box center [166, 563] width 112 height 14
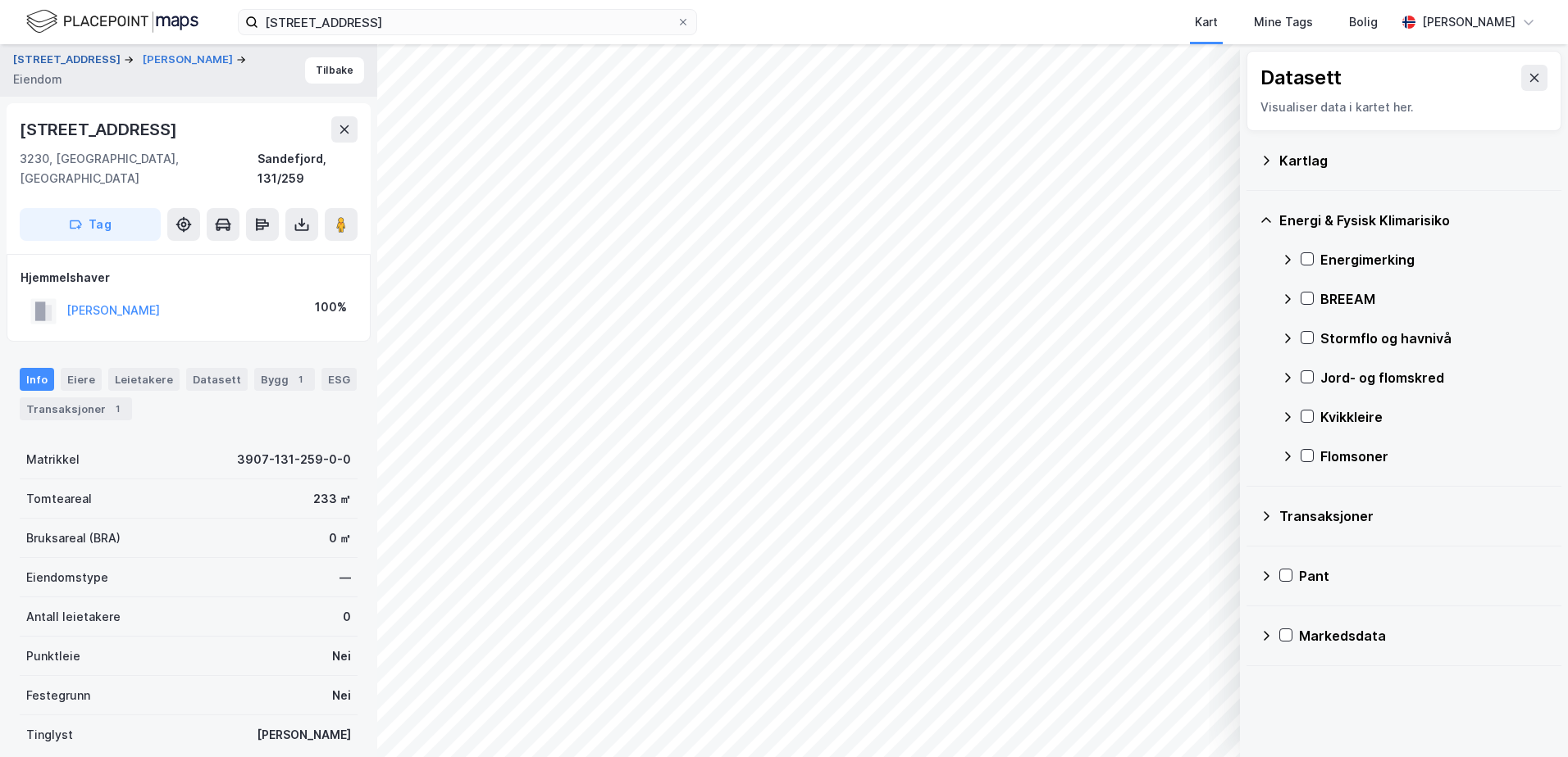
click at [65, 68] on button "[STREET_ADDRESS]" at bounding box center [68, 60] width 111 height 17
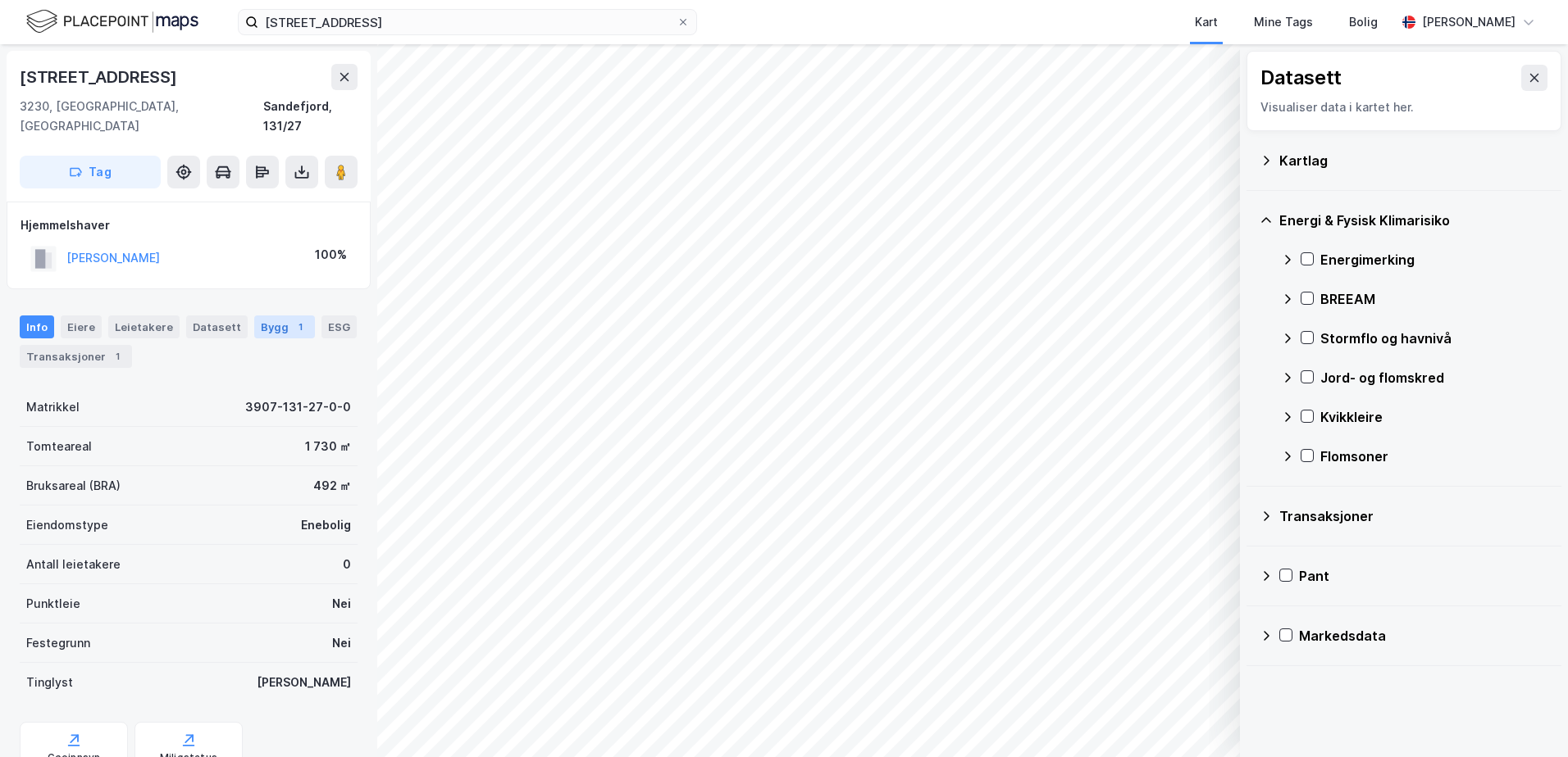
click at [276, 316] on div "Bygg 1" at bounding box center [284, 327] width 61 height 23
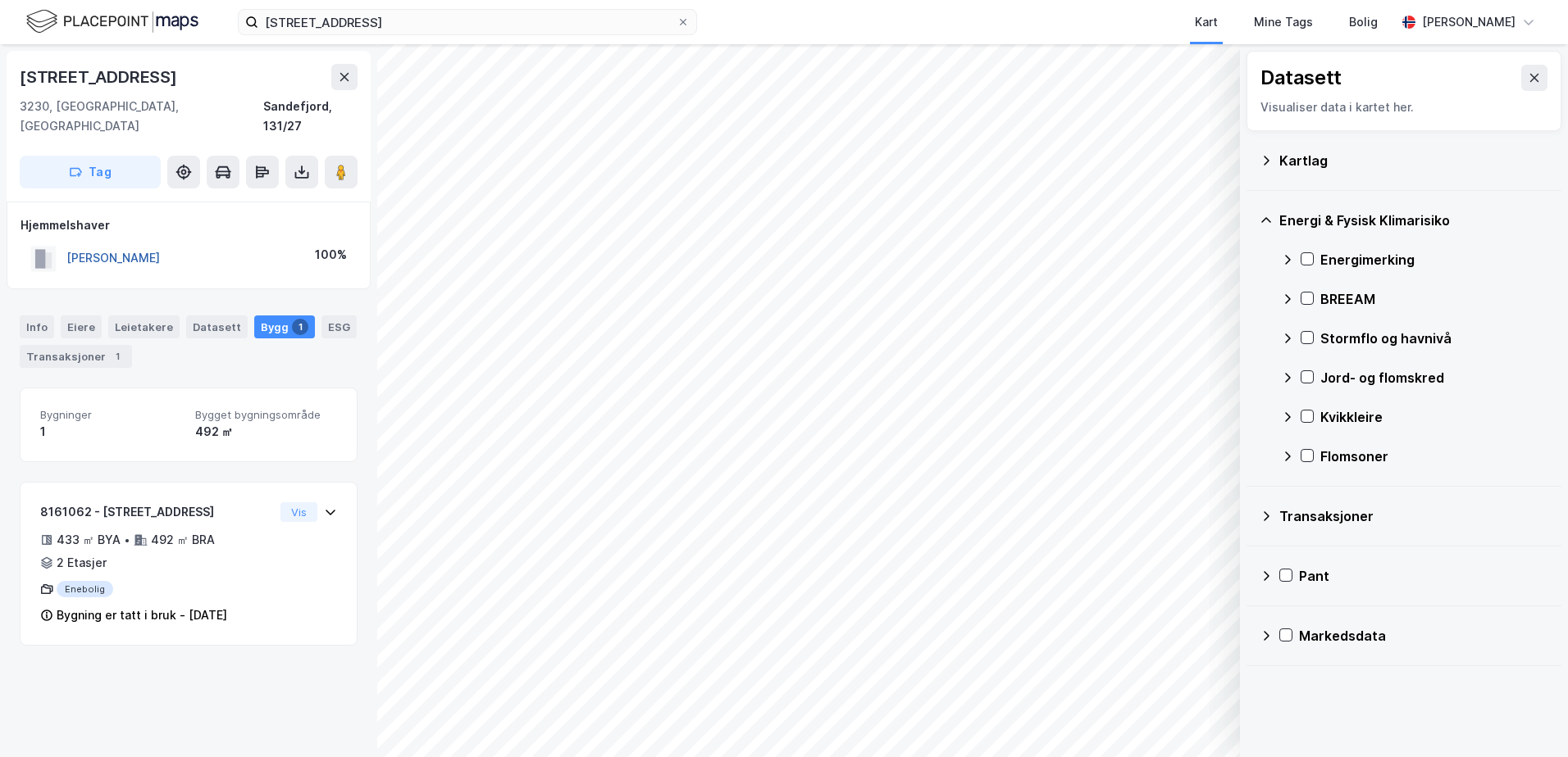
click at [0, 0] on button "[PERSON_NAME]" at bounding box center [0, 0] width 0 height 0
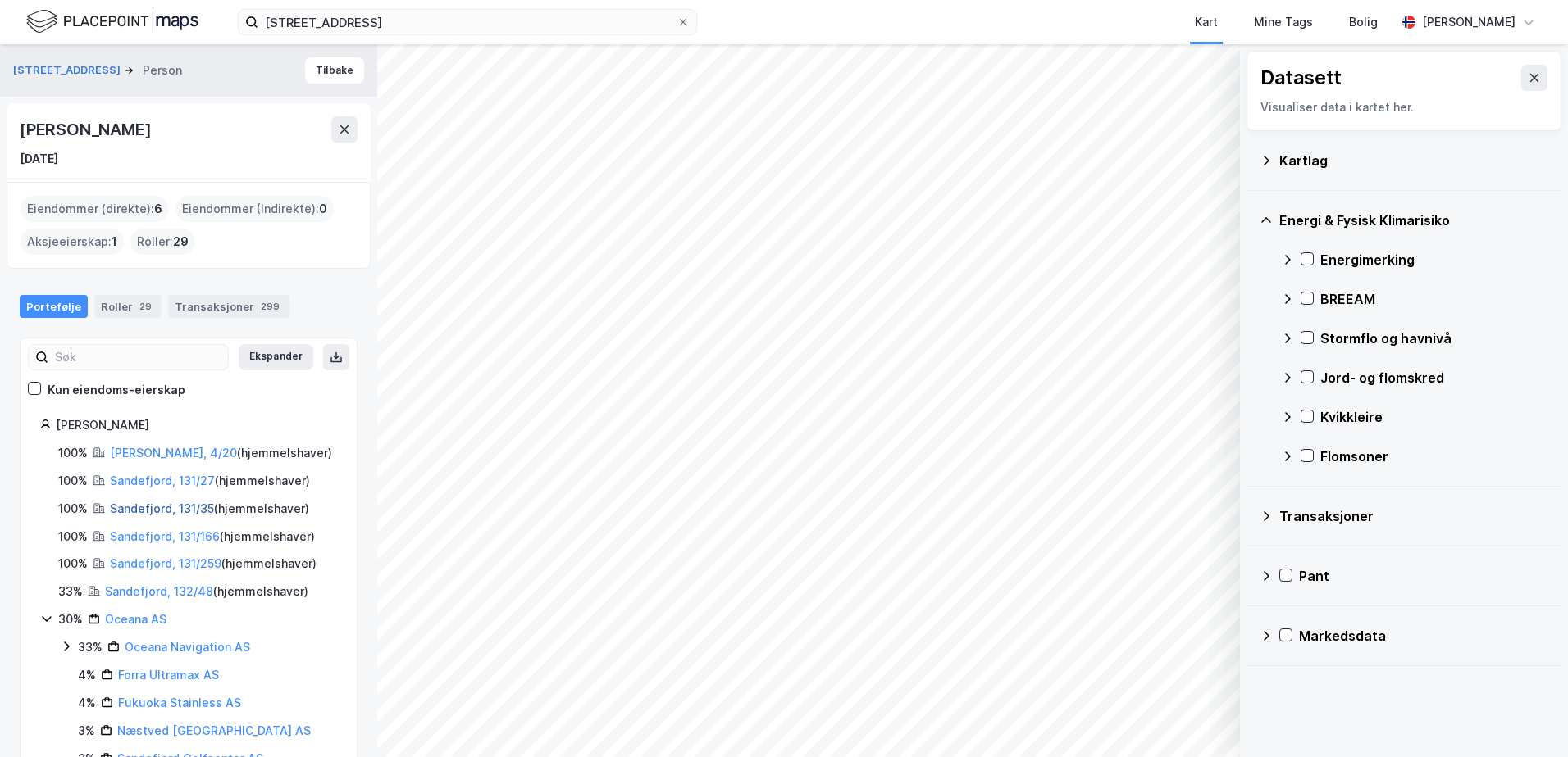
click at [148, 507] on link "Sandefjord, 131/35" at bounding box center [162, 508] width 104 height 14
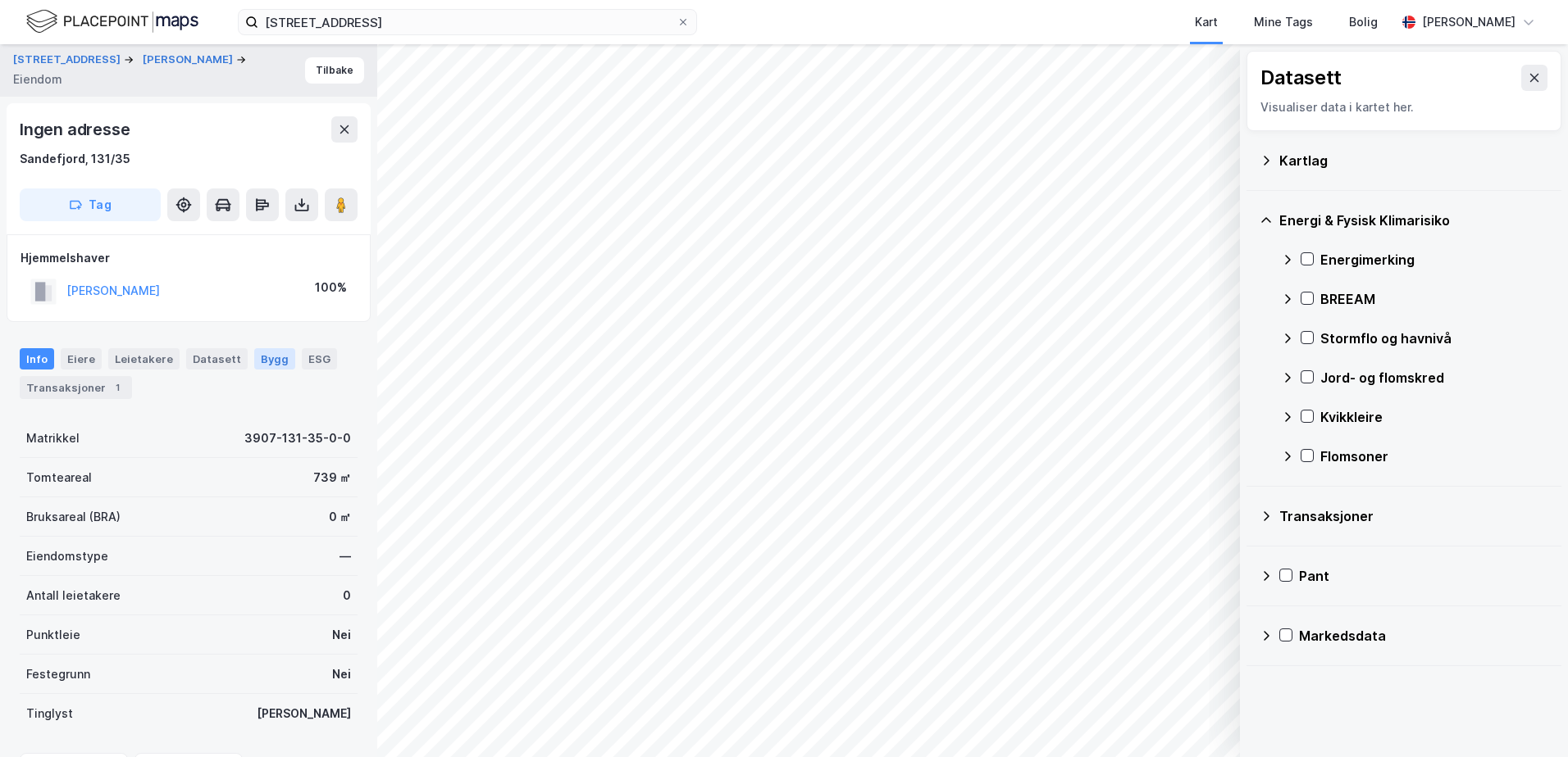
click at [254, 354] on div "Bygg" at bounding box center [275, 358] width 41 height 21
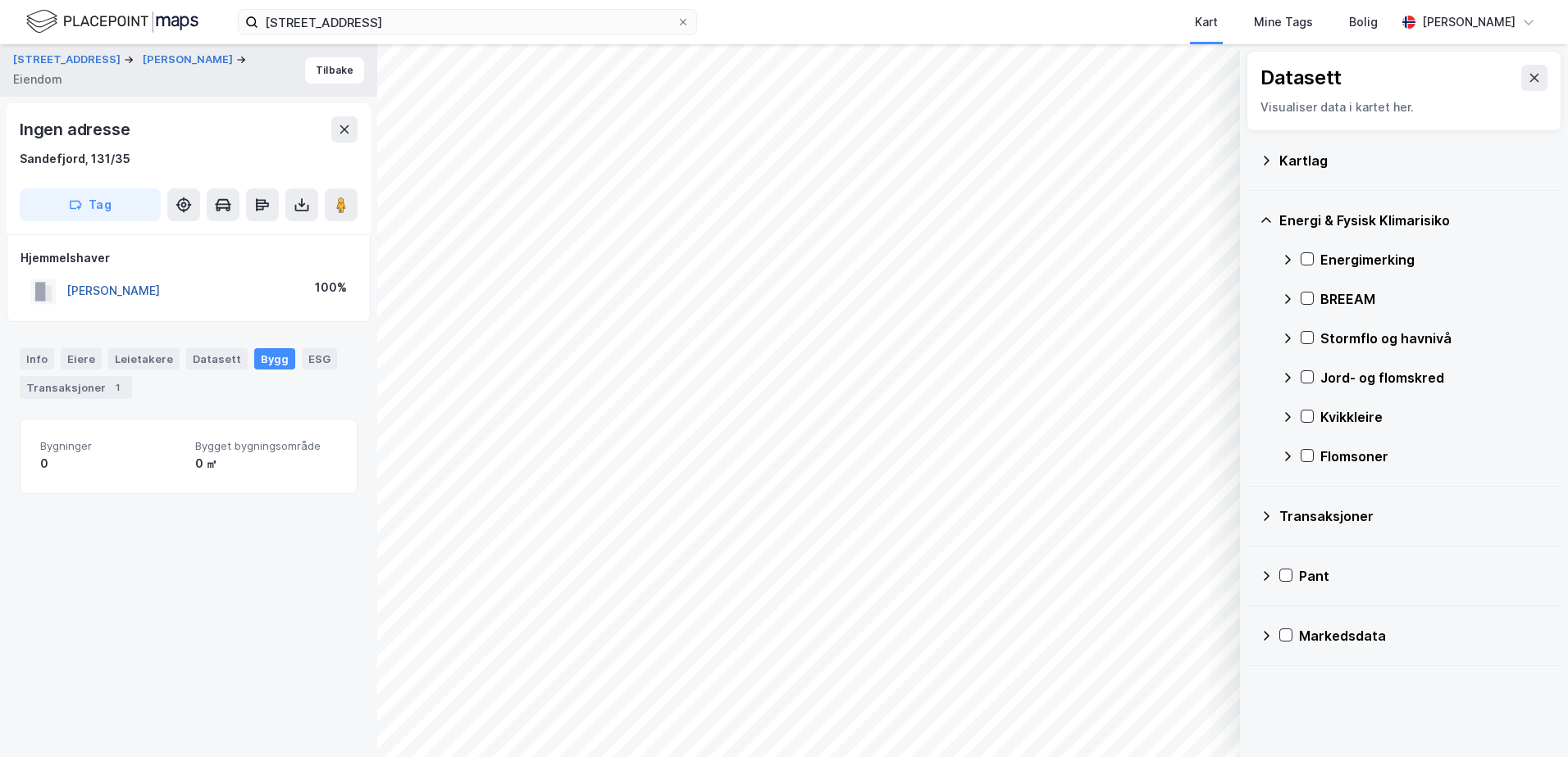
click at [0, 0] on button "[PERSON_NAME]" at bounding box center [0, 0] width 0 height 0
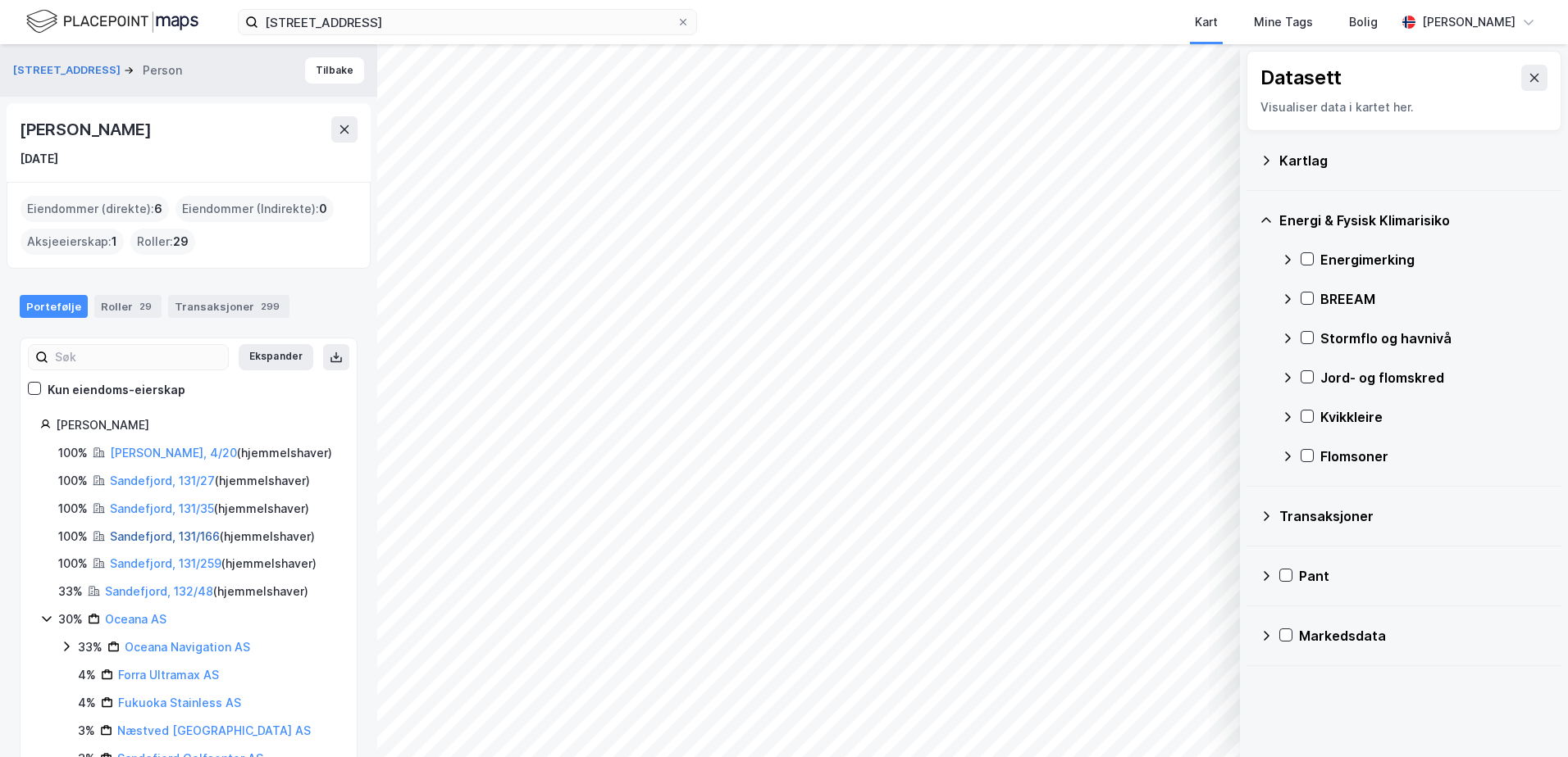
click at [141, 537] on link "Sandefjord, 131/166" at bounding box center [165, 536] width 110 height 14
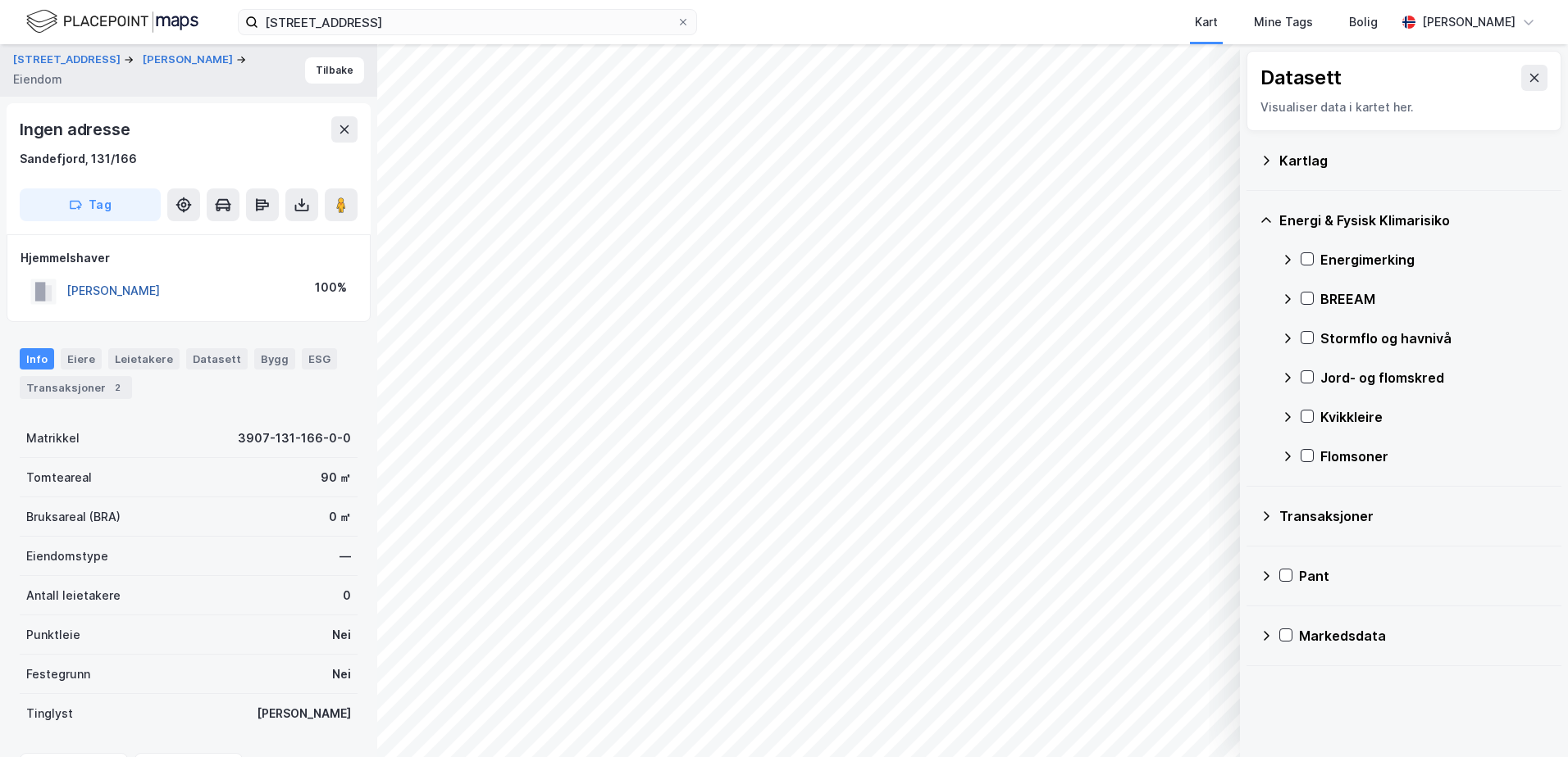
click at [0, 0] on button "[PERSON_NAME]" at bounding box center [0, 0] width 0 height 0
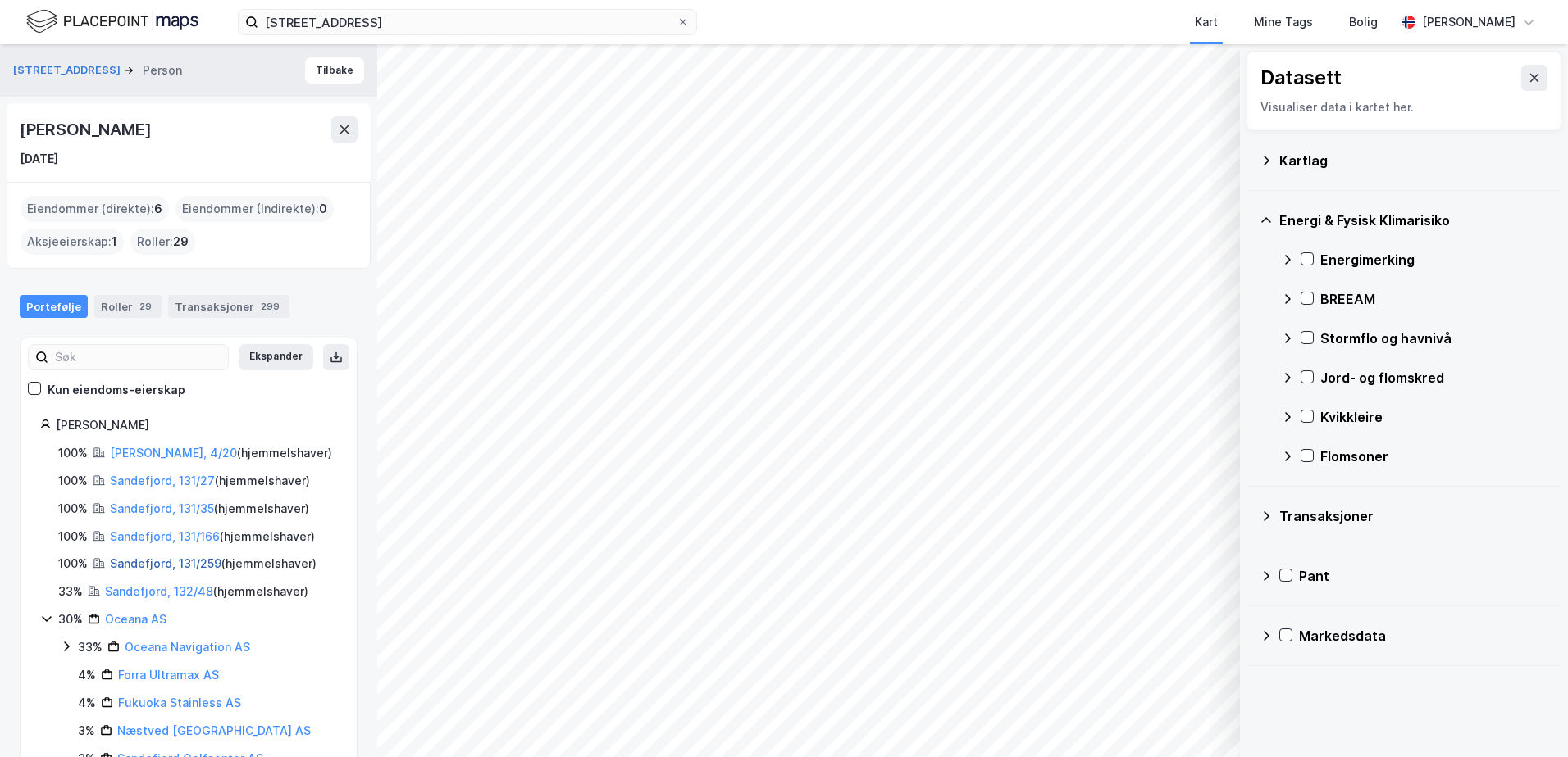
click at [158, 565] on link "Sandefjord, 131/259" at bounding box center [166, 563] width 112 height 14
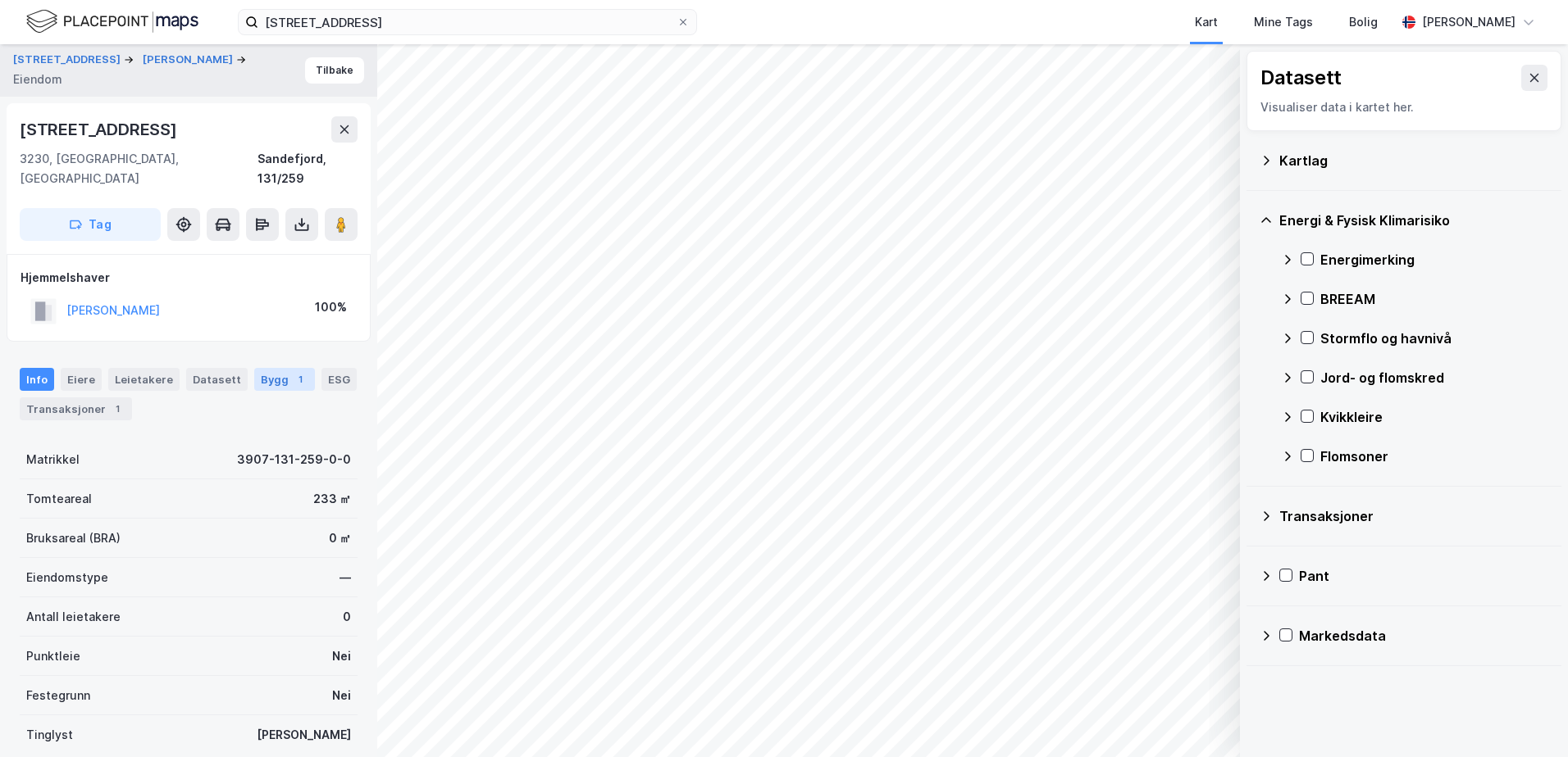
click at [266, 368] on div "Bygg 1" at bounding box center [284, 379] width 61 height 23
